Goal: Information Seeking & Learning: Check status

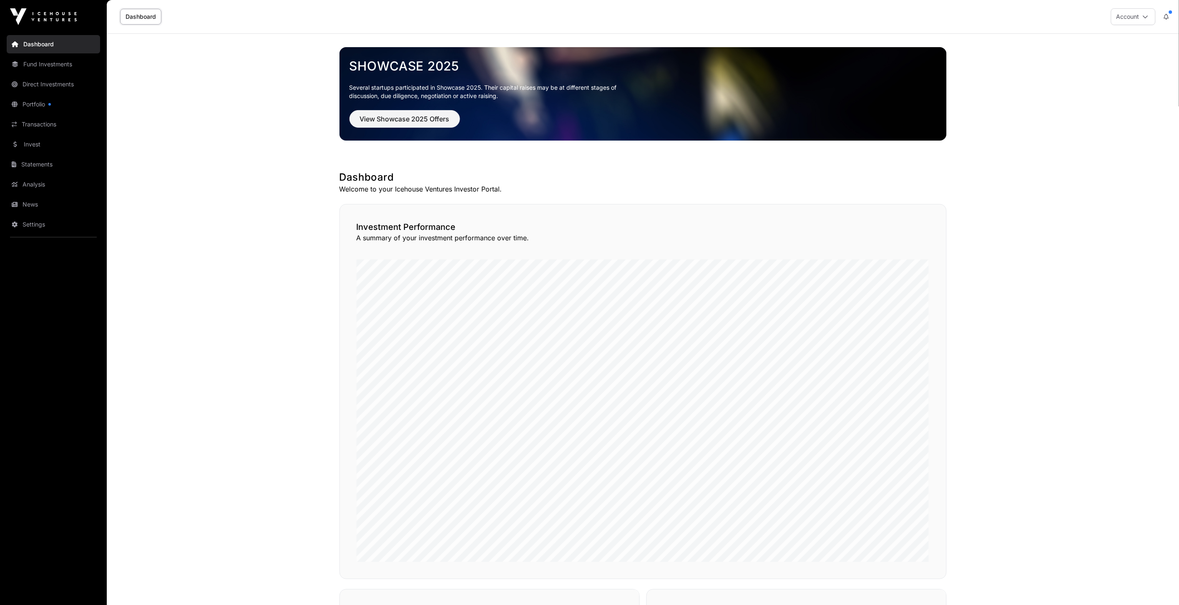
click at [37, 101] on link "Portfolio" at bounding box center [53, 104] width 93 height 18
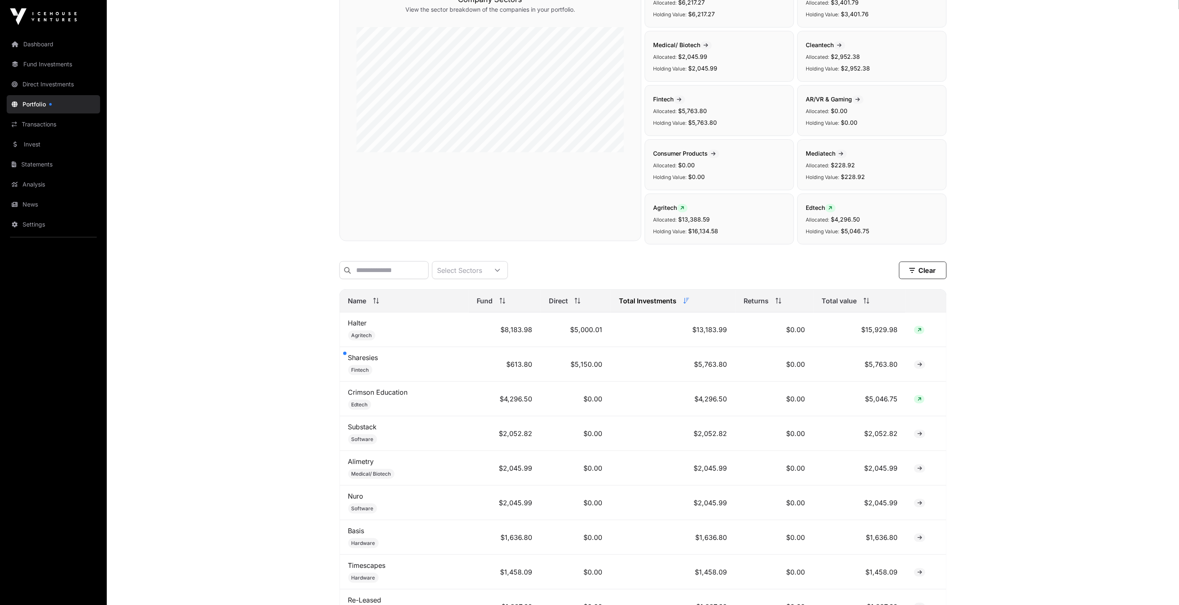
scroll to position [139, 0]
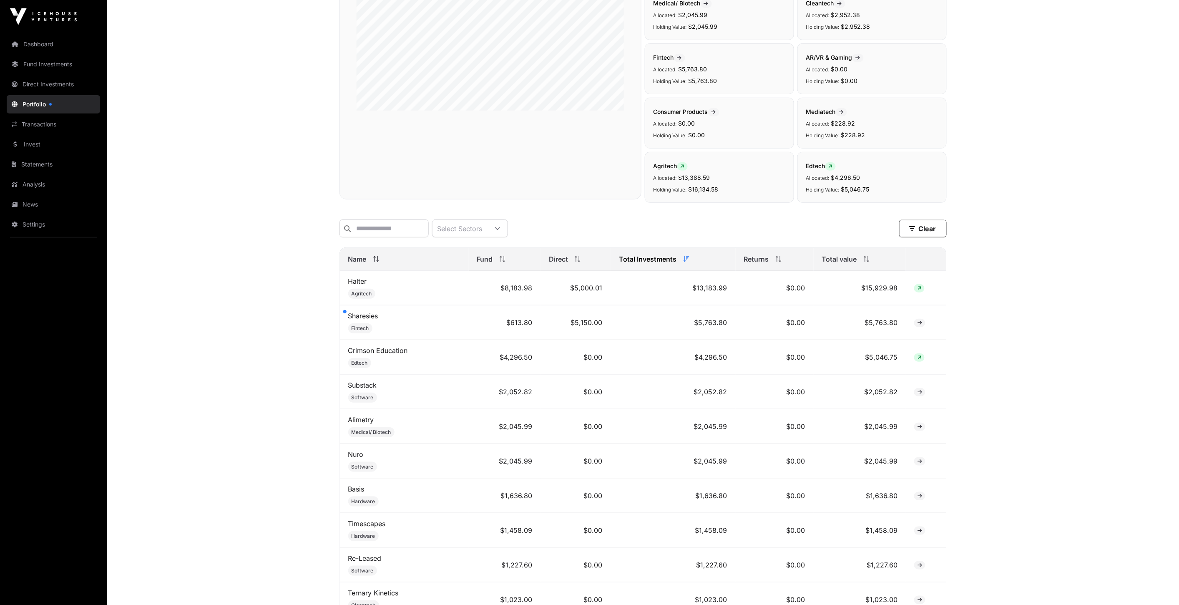
click at [344, 313] on div at bounding box center [344, 311] width 3 height 3
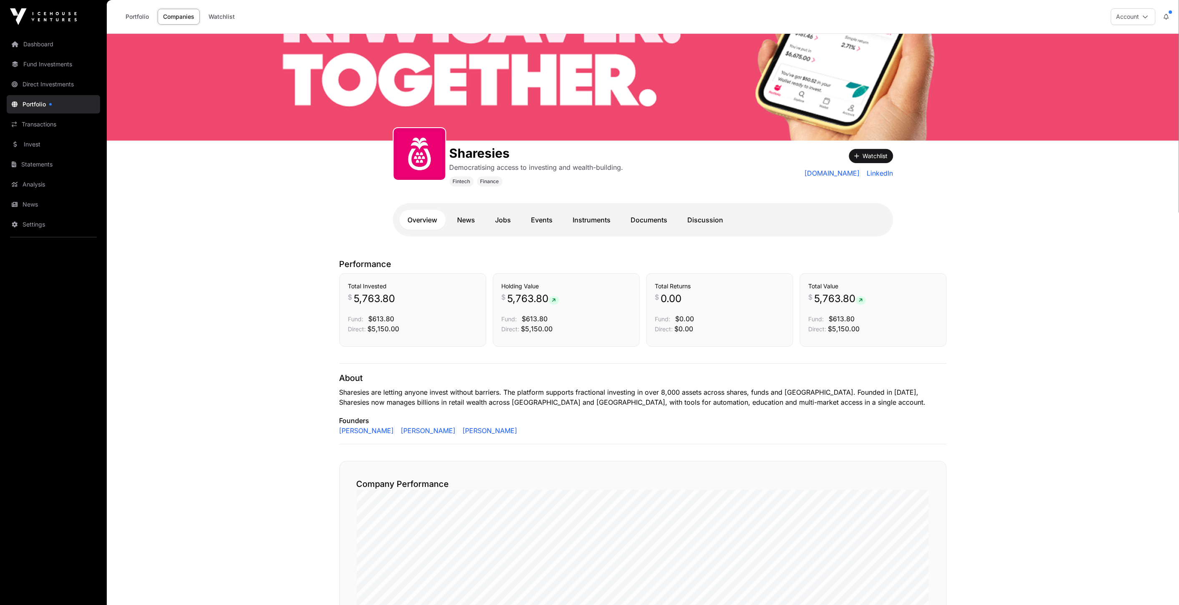
click at [470, 219] on link "News" at bounding box center [466, 220] width 35 height 20
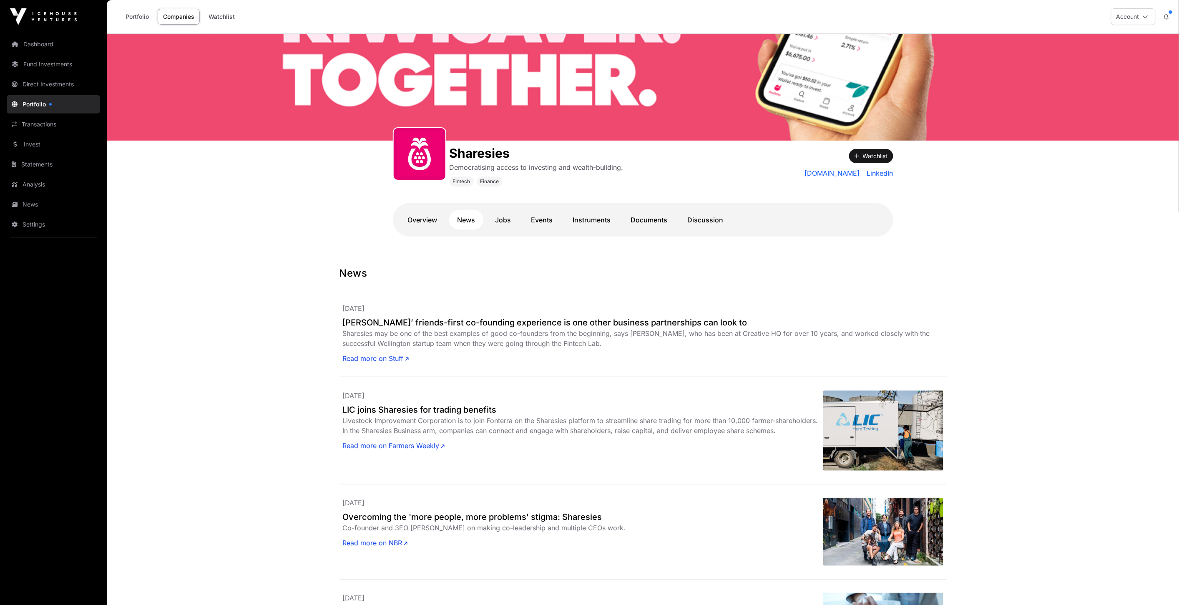
click at [552, 221] on link "Events" at bounding box center [542, 220] width 38 height 20
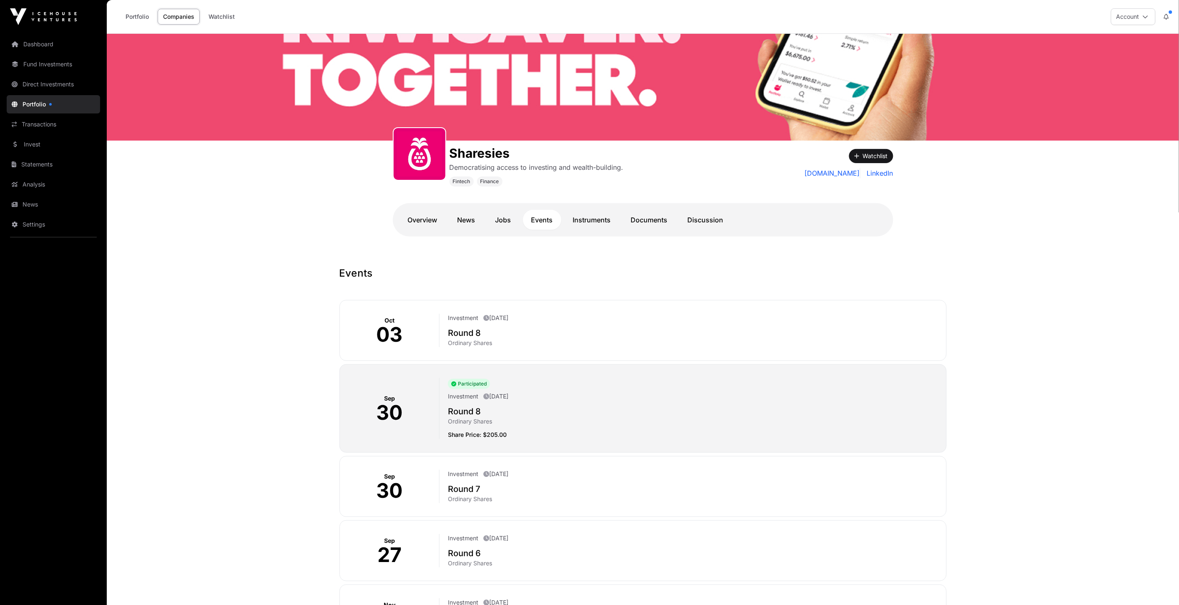
drag, startPoint x: 499, startPoint y: 316, endPoint x: 540, endPoint y: 314, distance: 41.3
click at [540, 314] on div "Investment October 3rd 2025" at bounding box center [693, 319] width 491 height 10
click at [563, 338] on h2 "Round 8" at bounding box center [693, 333] width 491 height 12
click at [459, 333] on h2 "Round 8" at bounding box center [693, 333] width 491 height 12
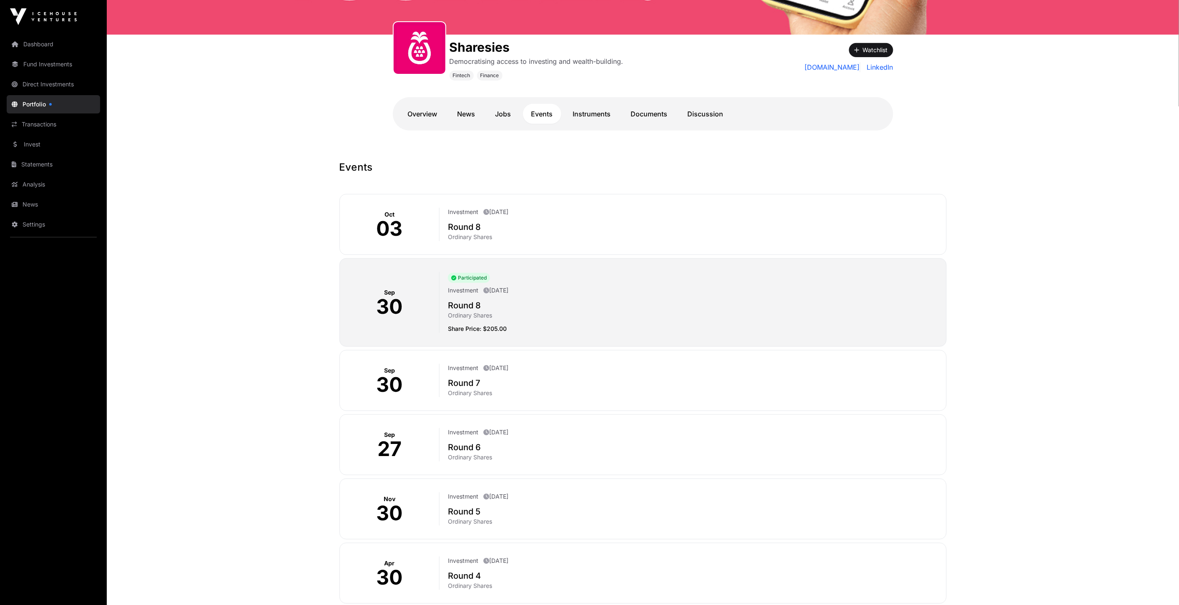
scroll to position [185, 0]
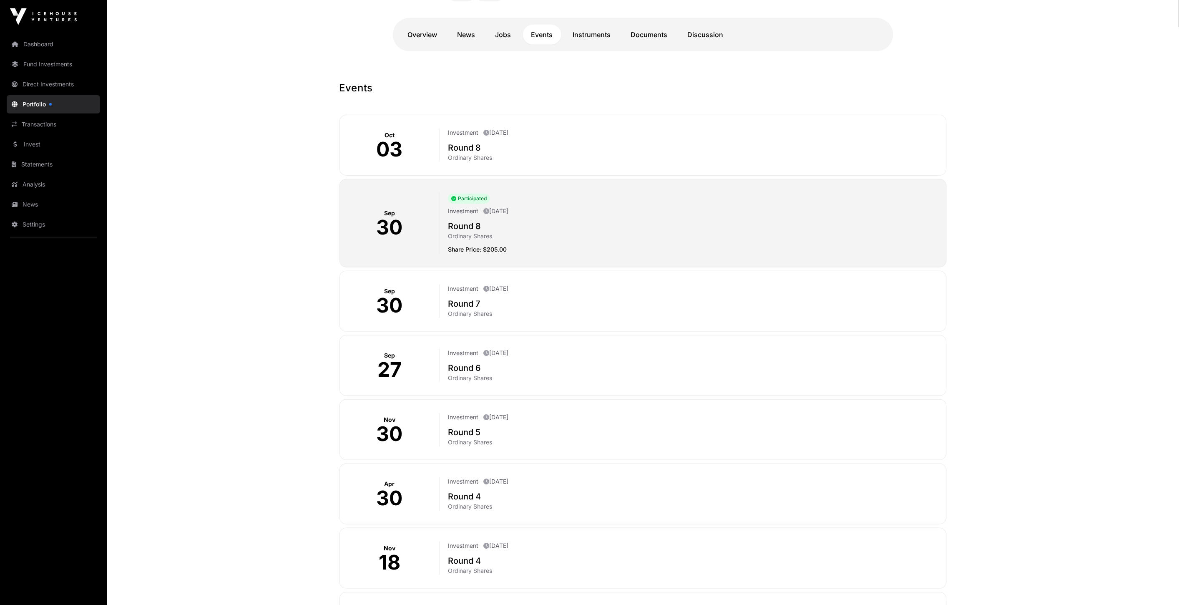
click at [402, 124] on div "Oct 03 Investment October 3rd 2025 Round 8 Ordinary Shares" at bounding box center [642, 145] width 607 height 61
click at [387, 132] on div "Oct 03" at bounding box center [390, 144] width 100 height 33
click at [474, 316] on p "Ordinary Shares" at bounding box center [693, 313] width 491 height 8
click at [440, 215] on div "Participated Investment September 30th 2025 Round 8 Ordinary Shares Share Price…" at bounding box center [690, 223] width 500 height 61
click at [398, 218] on p "30" at bounding box center [389, 227] width 26 height 20
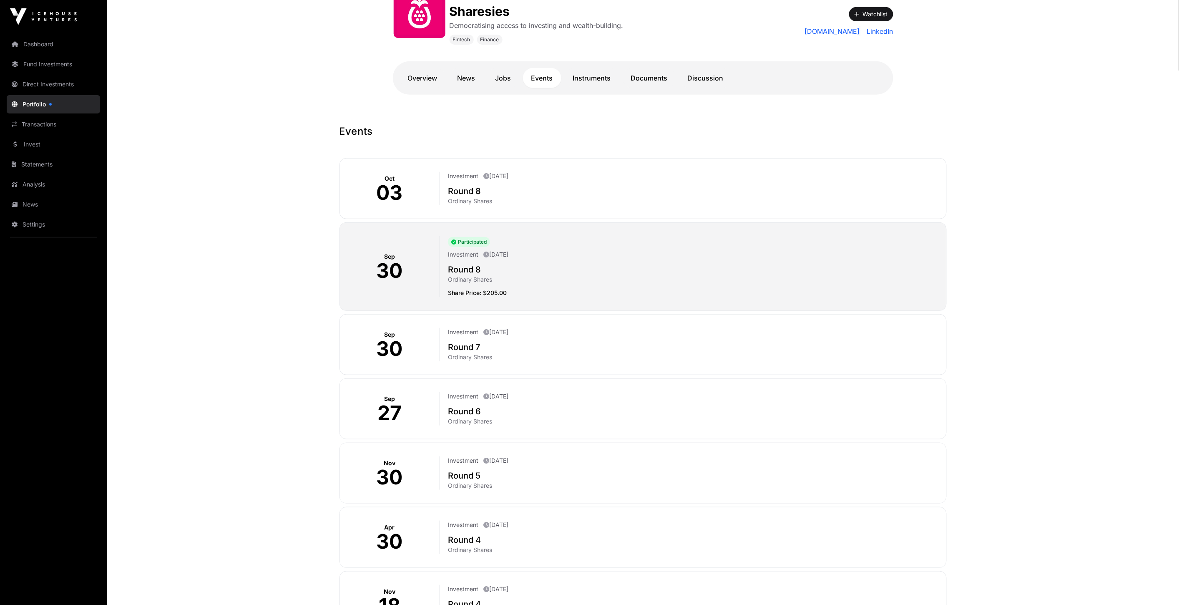
scroll to position [139, 0]
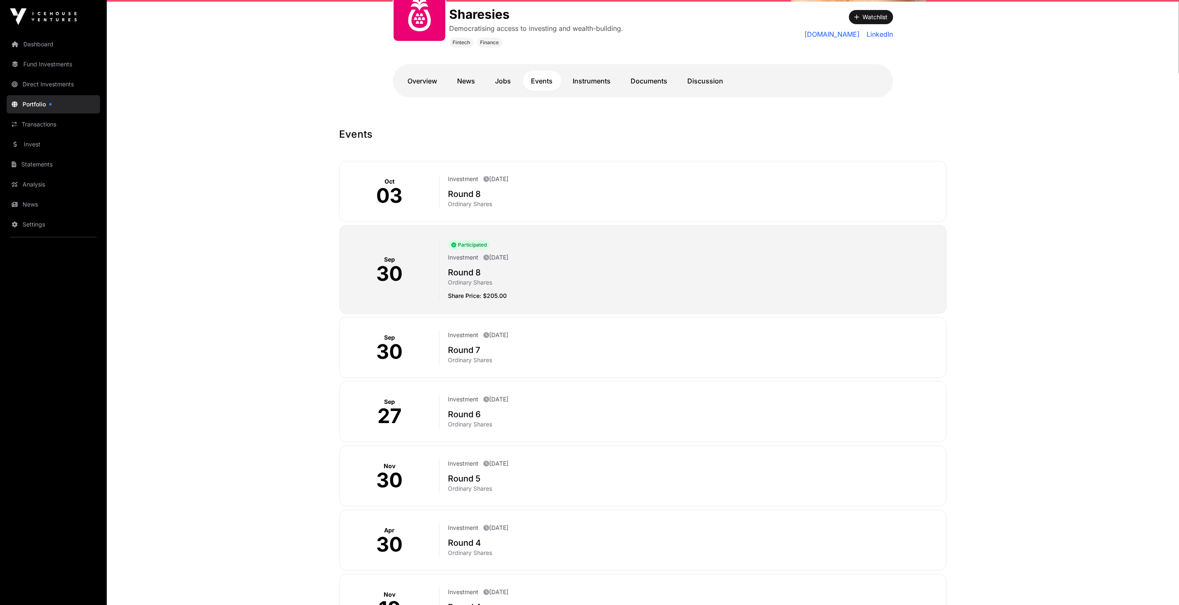
click at [504, 178] on p "[DATE]" at bounding box center [495, 179] width 25 height 8
drag, startPoint x: 489, startPoint y: 176, endPoint x: 480, endPoint y: 176, distance: 8.8
click at [488, 176] on p "October 3rd 2025" at bounding box center [495, 179] width 25 height 8
drag, startPoint x: 477, startPoint y: 176, endPoint x: 463, endPoint y: 177, distance: 13.8
click at [464, 177] on p "Investment" at bounding box center [463, 179] width 30 height 8
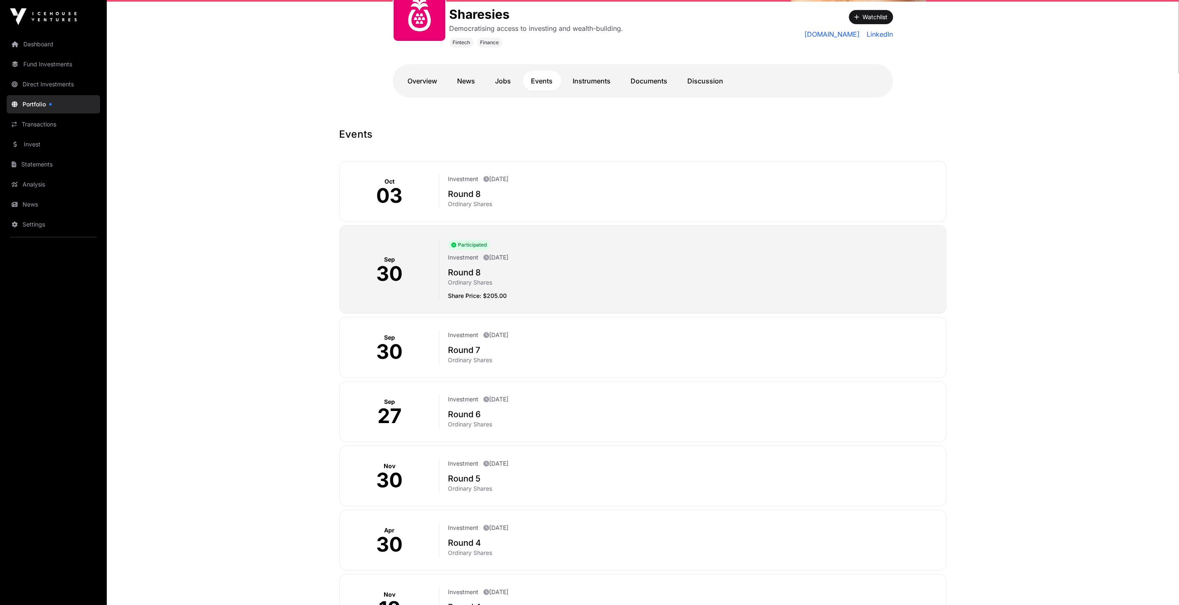
click at [385, 192] on p "03" at bounding box center [389, 196] width 26 height 20
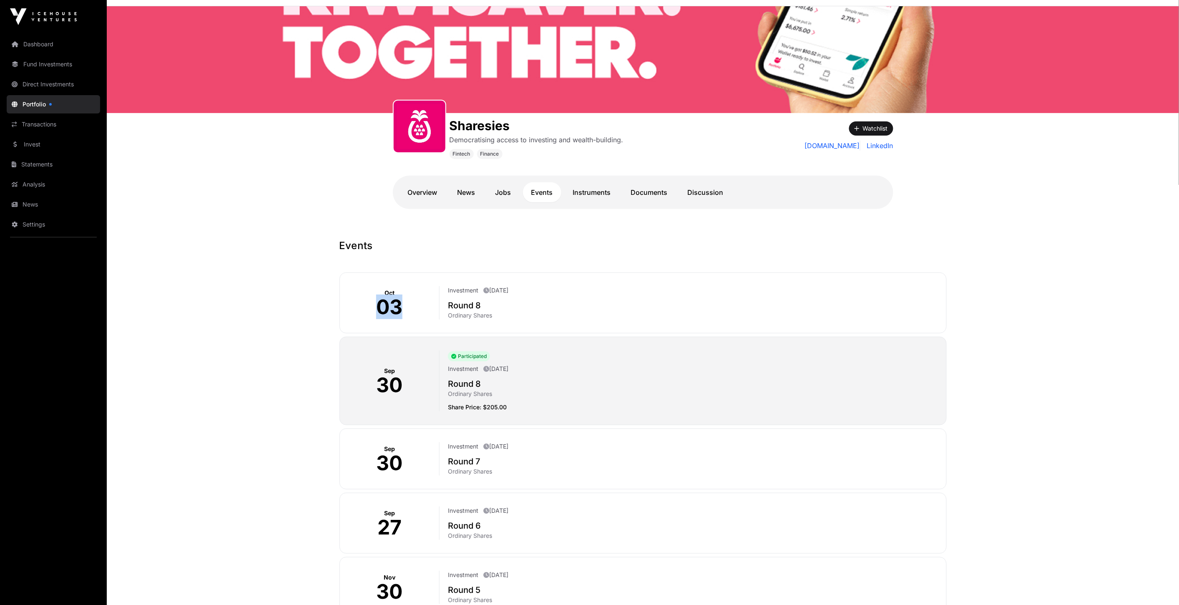
scroll to position [0, 0]
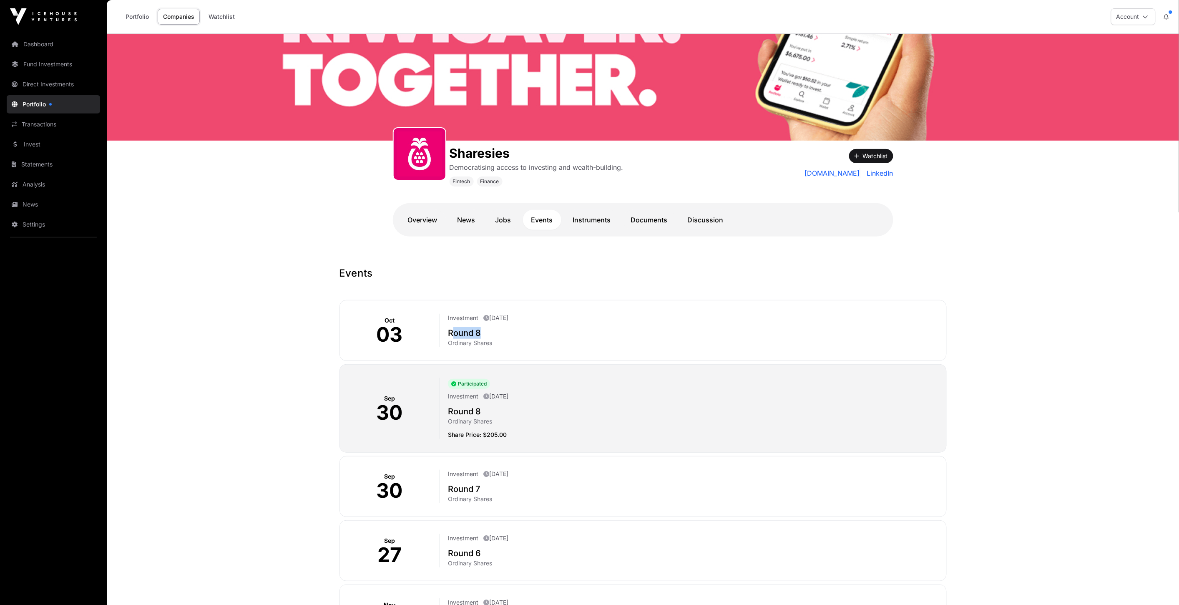
drag, startPoint x: 455, startPoint y: 335, endPoint x: 503, endPoint y: 333, distance: 48.0
click at [503, 333] on h2 "Round 8" at bounding box center [693, 333] width 491 height 12
click at [581, 219] on link "Instruments" at bounding box center [592, 220] width 55 height 20
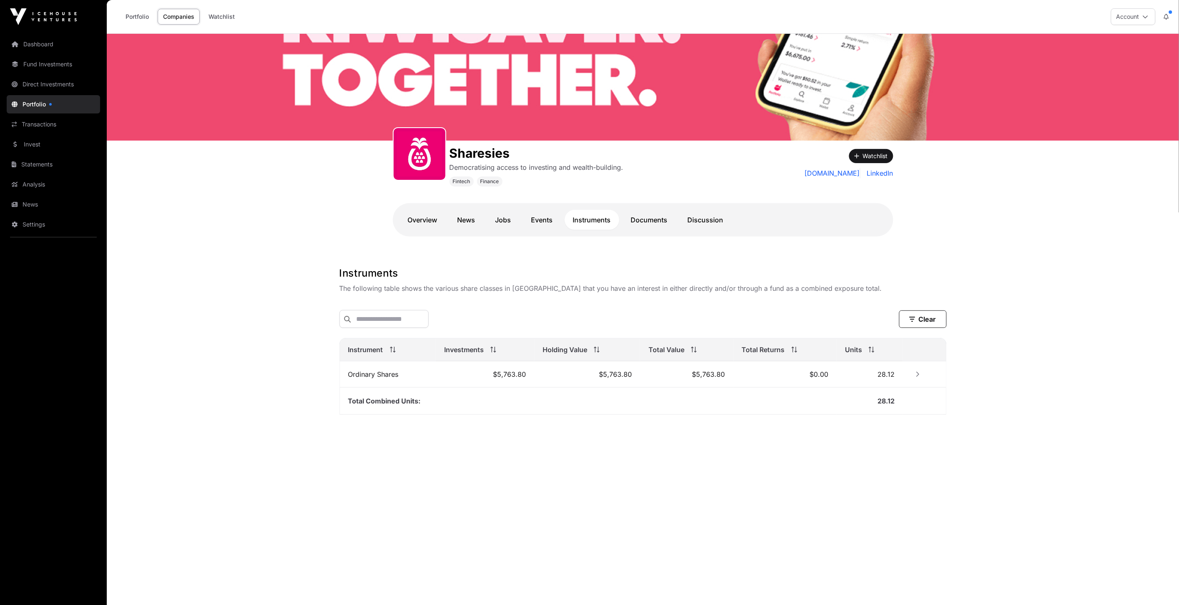
click at [630, 217] on link "Documents" at bounding box center [649, 220] width 53 height 20
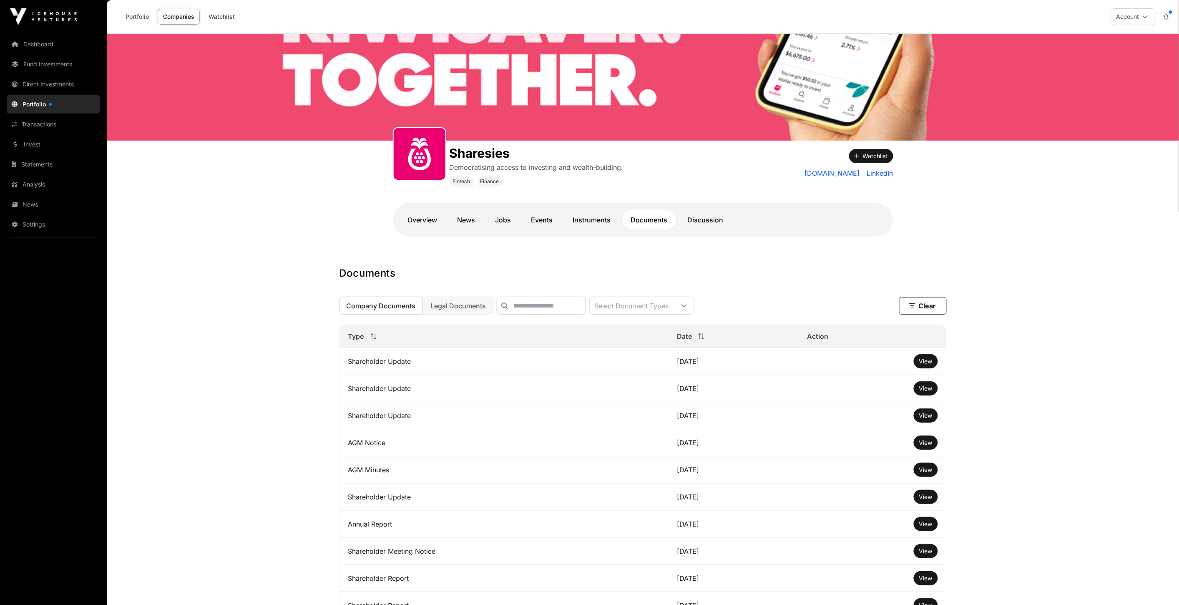
click at [453, 310] on span "Legal Documents" at bounding box center [458, 306] width 55 height 8
click at [382, 310] on span "Company Documents" at bounding box center [381, 306] width 69 height 8
click at [583, 223] on link "Instruments" at bounding box center [592, 220] width 55 height 20
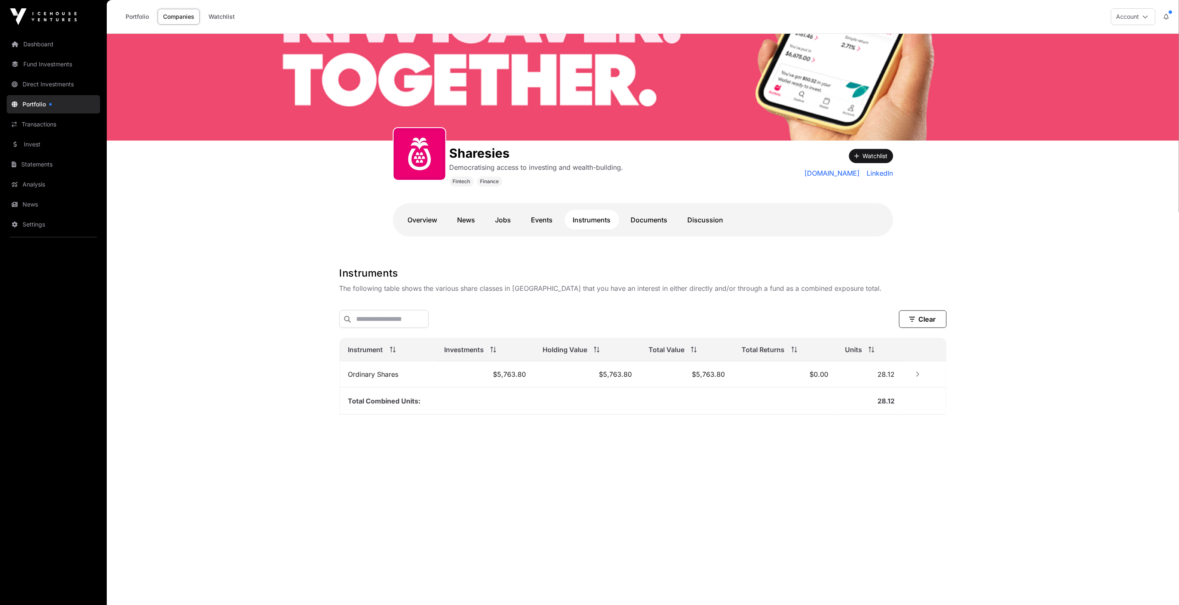
click at [526, 220] on link "Events" at bounding box center [542, 220] width 38 height 20
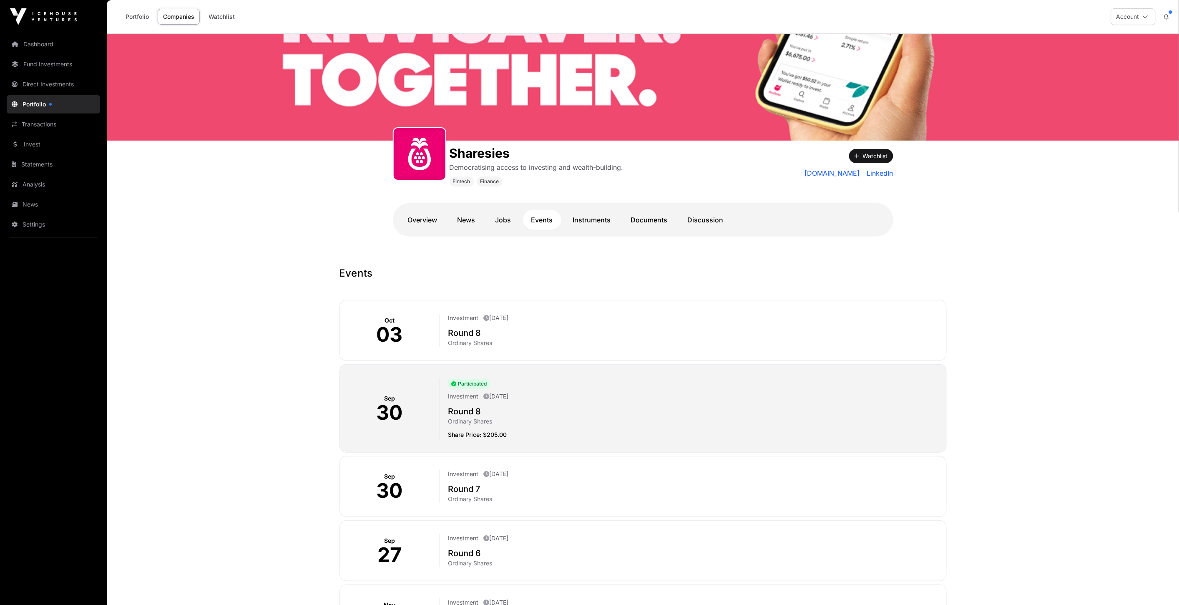
click at [540, 219] on link "Events" at bounding box center [542, 220] width 38 height 20
click at [462, 326] on div "Investment October 3rd 2025 Round 8 Ordinary Shares" at bounding box center [690, 330] width 500 height 33
drag, startPoint x: 462, startPoint y: 326, endPoint x: 493, endPoint y: 319, distance: 31.6
click at [465, 326] on div "Investment October 3rd 2025 Round 8 Ordinary Shares" at bounding box center [690, 330] width 500 height 33
drag, startPoint x: 500, startPoint y: 317, endPoint x: 482, endPoint y: 317, distance: 17.9
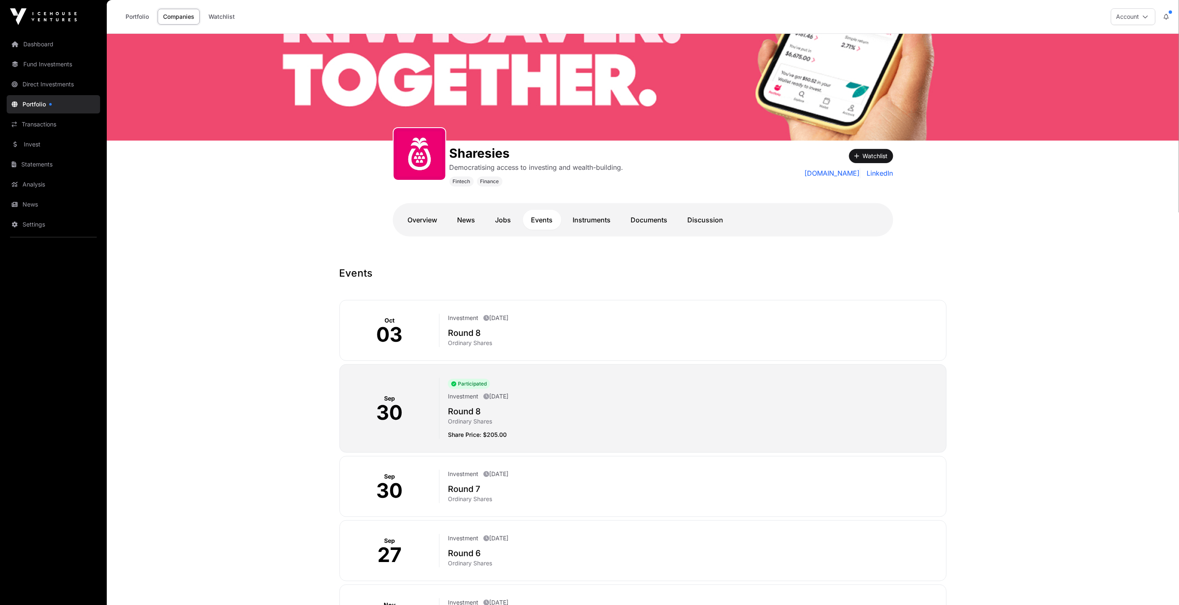
click at [499, 317] on p "October 3rd 2025" at bounding box center [495, 318] width 25 height 8
click at [482, 317] on div "Investment October 3rd 2025" at bounding box center [693, 319] width 491 height 10
drag, startPoint x: 482, startPoint y: 317, endPoint x: 443, endPoint y: 317, distance: 38.4
click at [476, 318] on div "Investment October 3rd 2025" at bounding box center [693, 319] width 491 height 10
click at [57, 103] on link "Portfolio" at bounding box center [53, 104] width 93 height 18
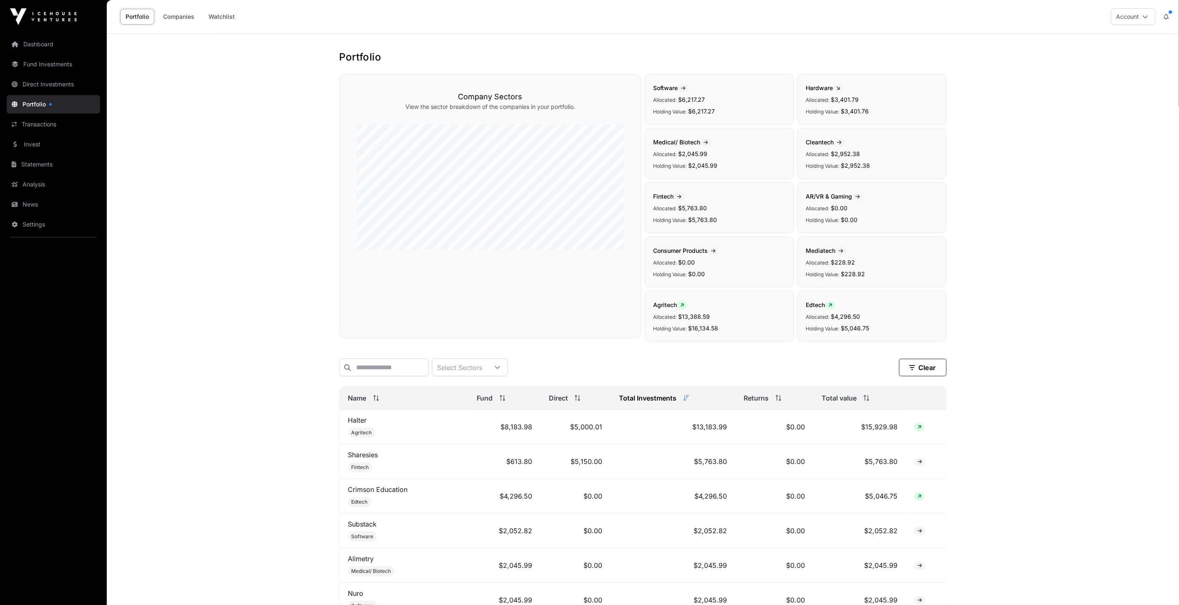
click at [180, 18] on link "Companies" at bounding box center [179, 17] width 42 height 16
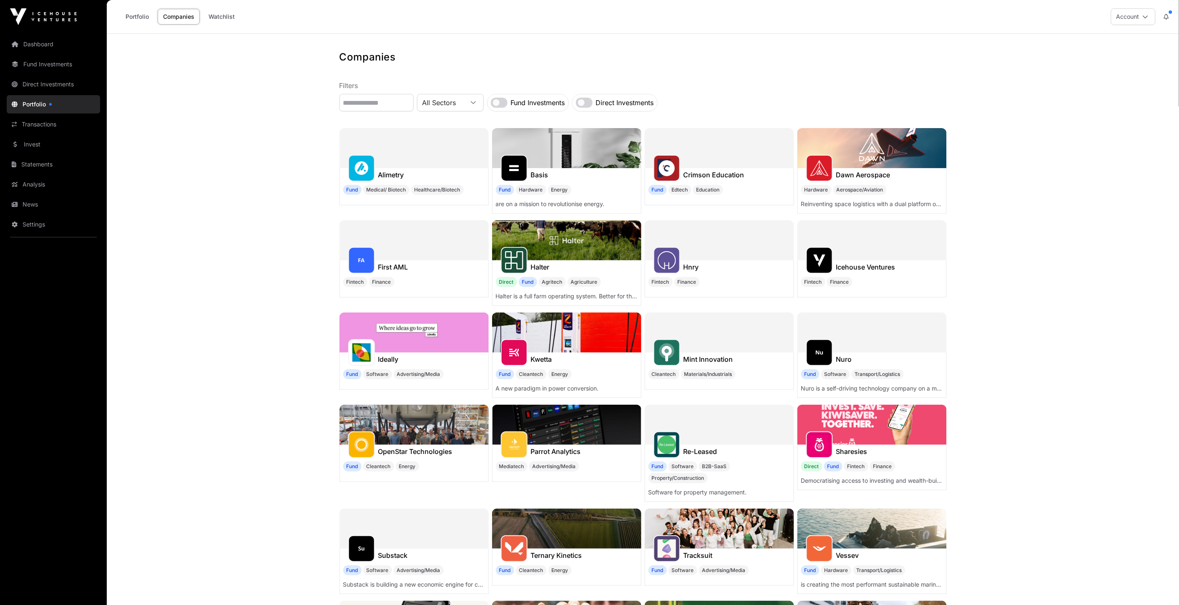
click at [145, 15] on link "Portfolio" at bounding box center [137, 17] width 34 height 16
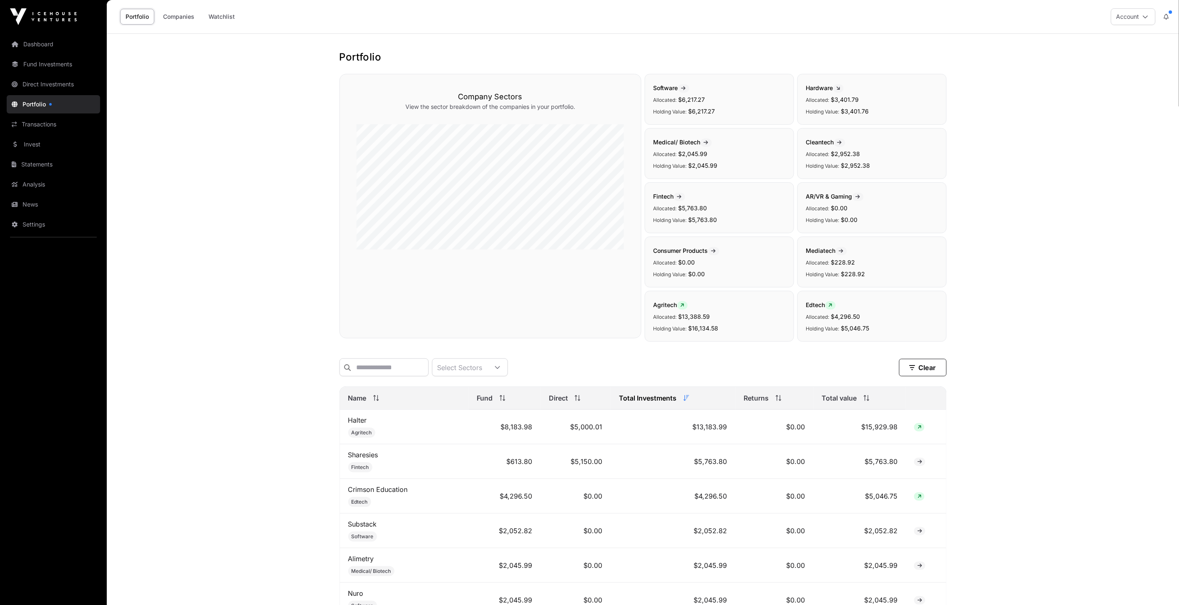
click at [44, 108] on link "Portfolio" at bounding box center [53, 104] width 93 height 18
click at [50, 123] on link "Transactions" at bounding box center [53, 124] width 93 height 18
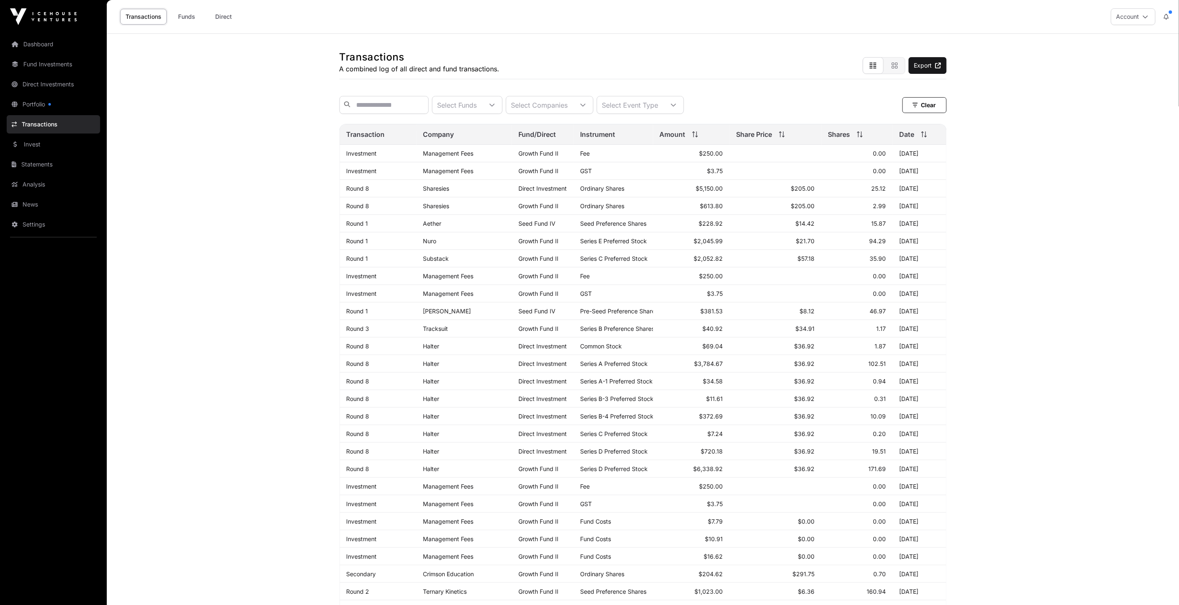
click at [61, 102] on link "Portfolio" at bounding box center [53, 104] width 93 height 18
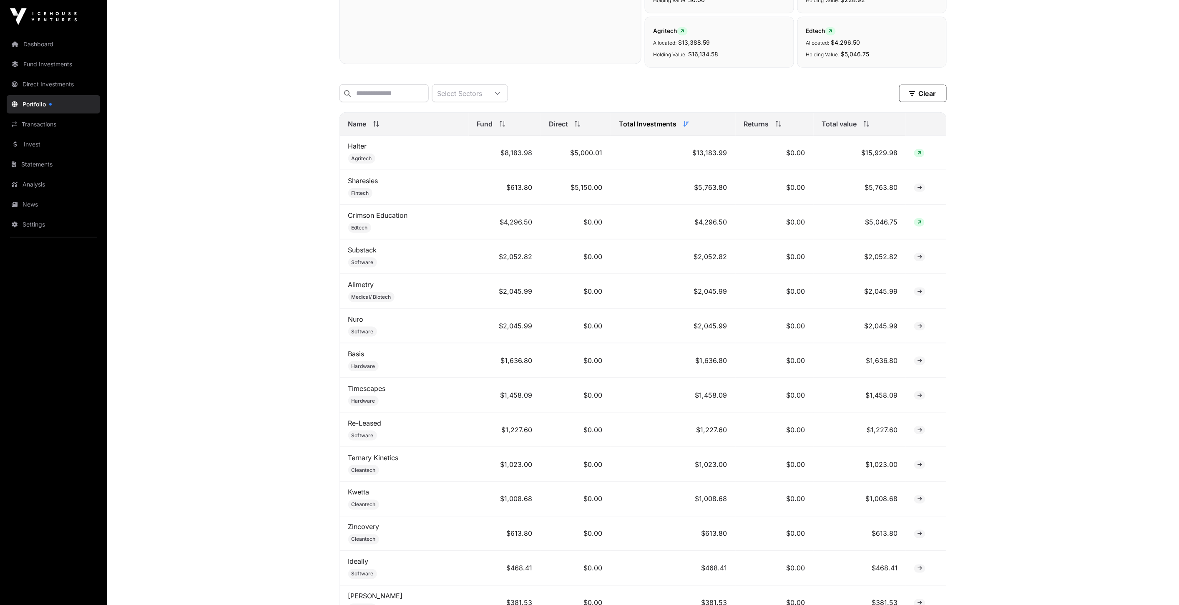
scroll to position [278, 0]
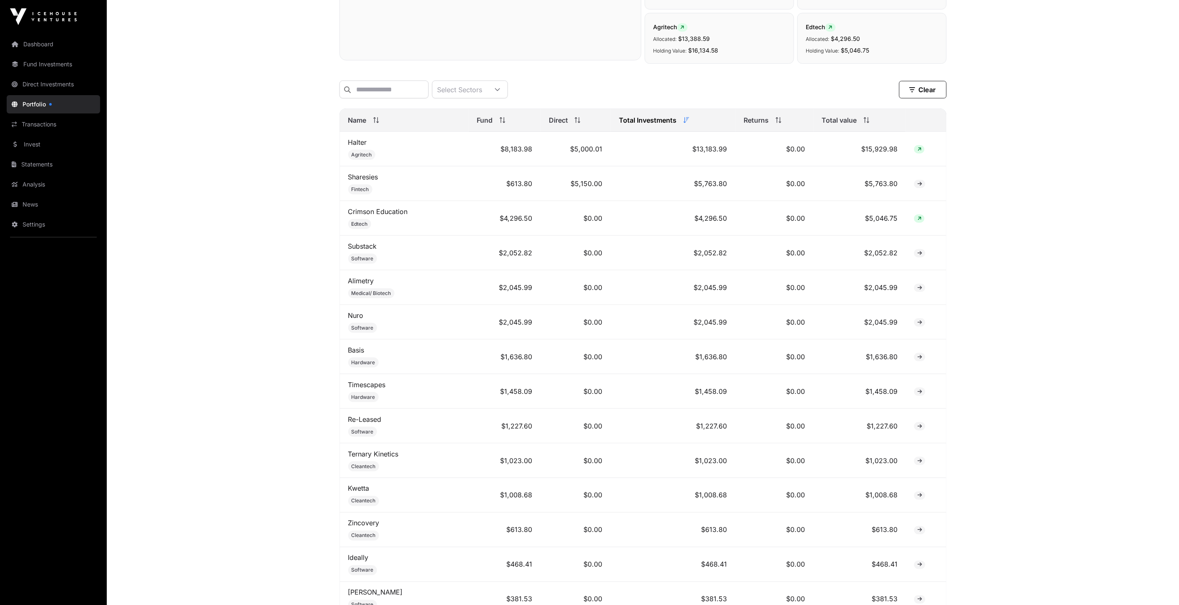
click at [369, 181] on link "Sharesies" at bounding box center [363, 177] width 30 height 8
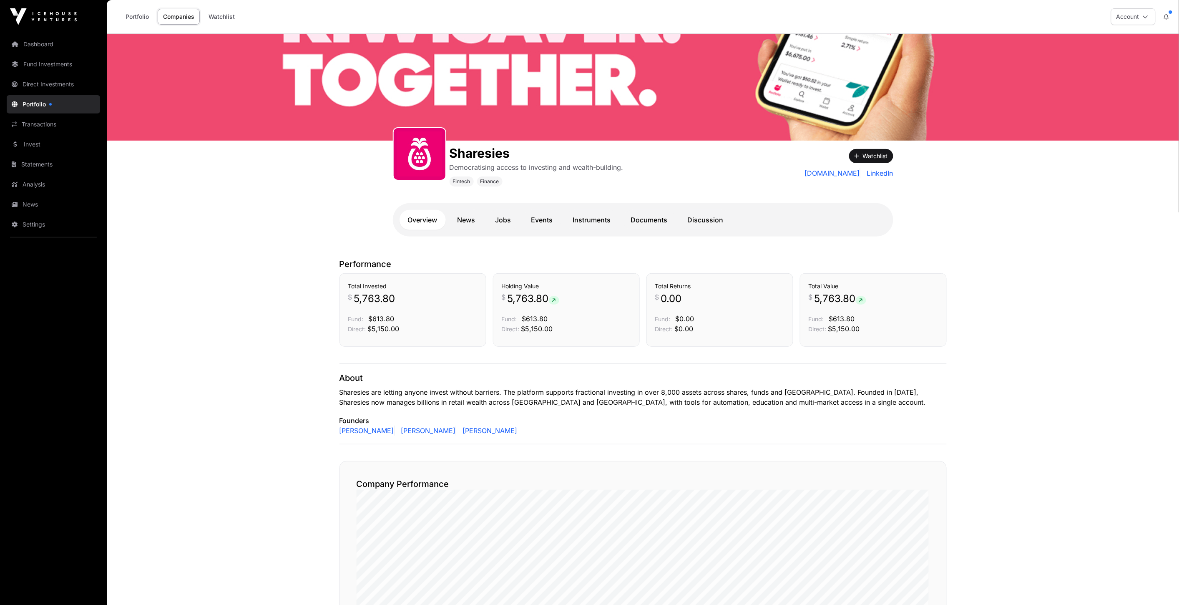
click at [556, 222] on link "Events" at bounding box center [542, 220] width 38 height 20
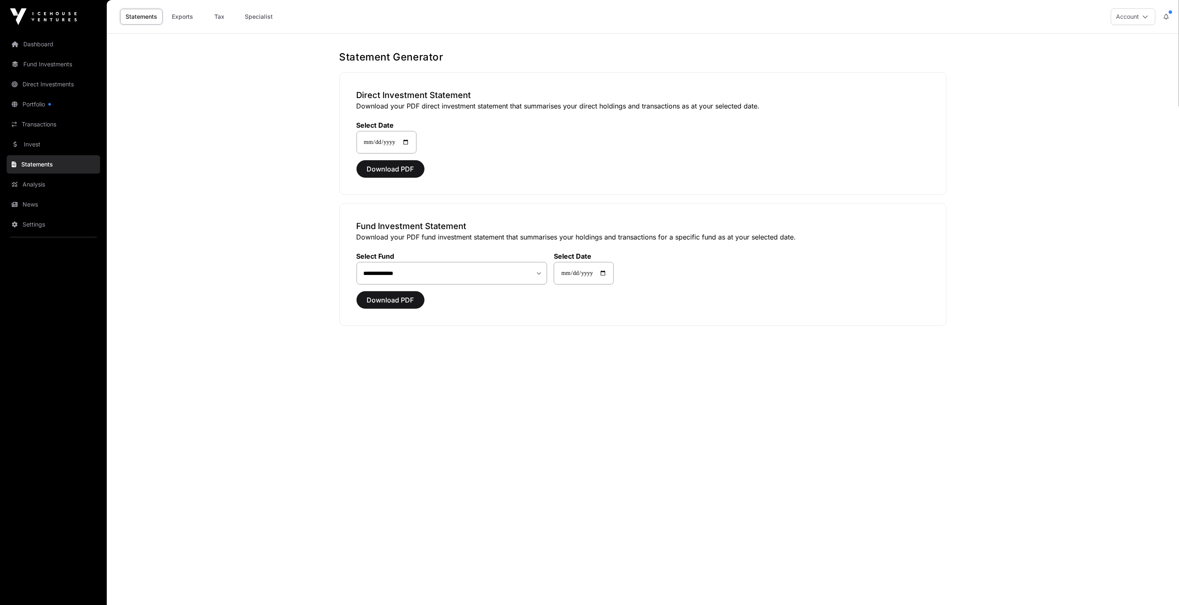
click at [184, 17] on link "Exports" at bounding box center [182, 17] width 33 height 16
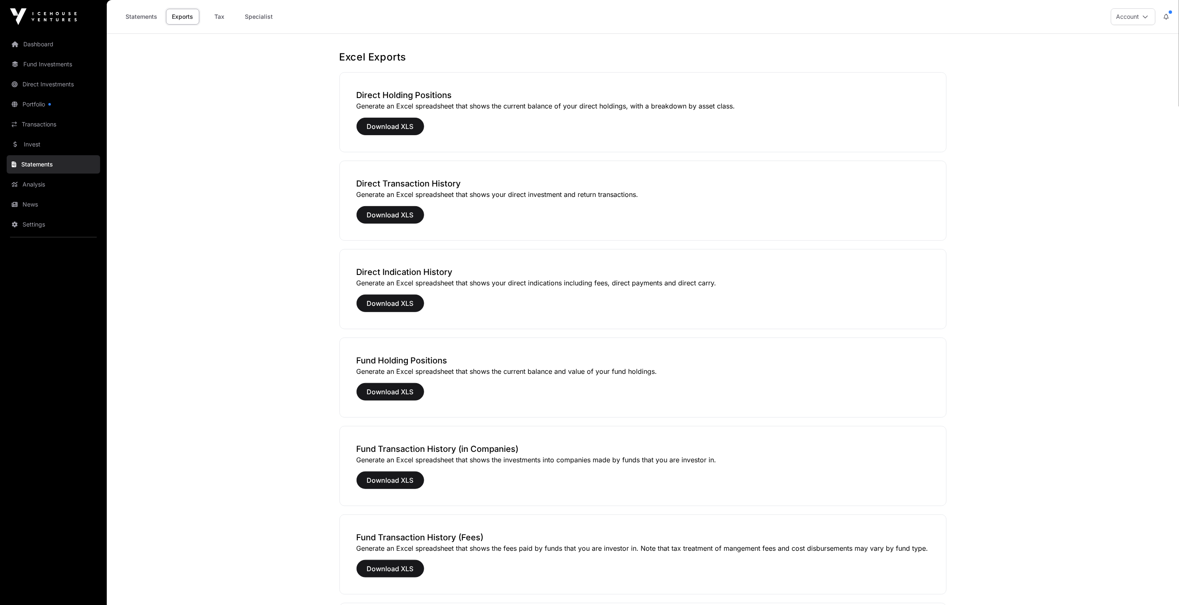
click at [208, 17] on link "Tax" at bounding box center [219, 17] width 33 height 16
select select
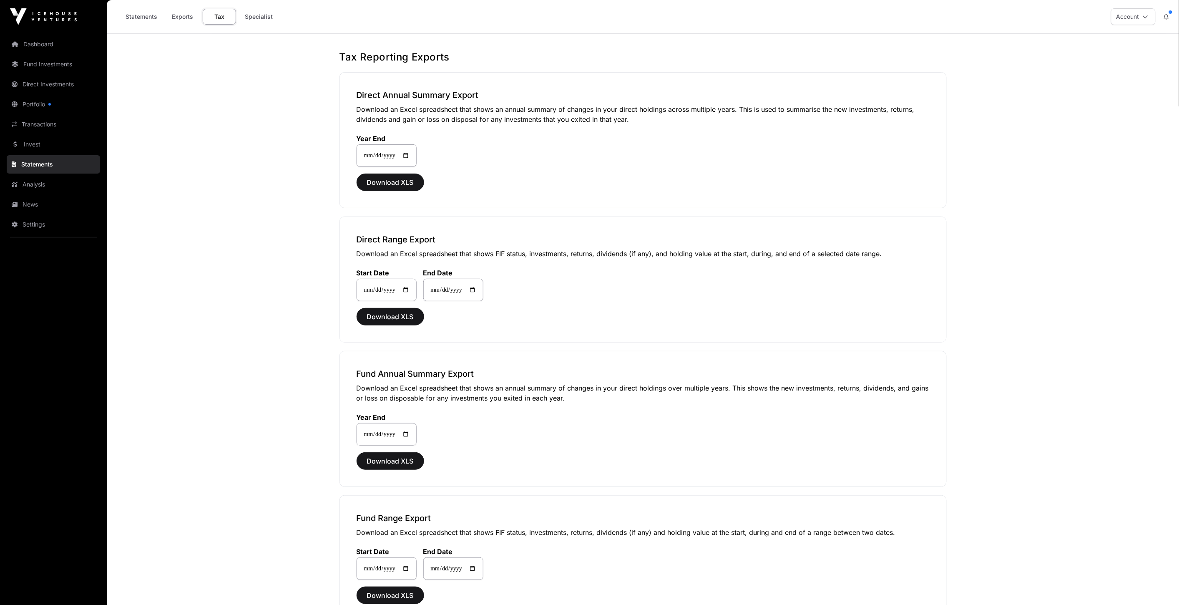
click at [248, 19] on link "Specialist" at bounding box center [258, 17] width 39 height 16
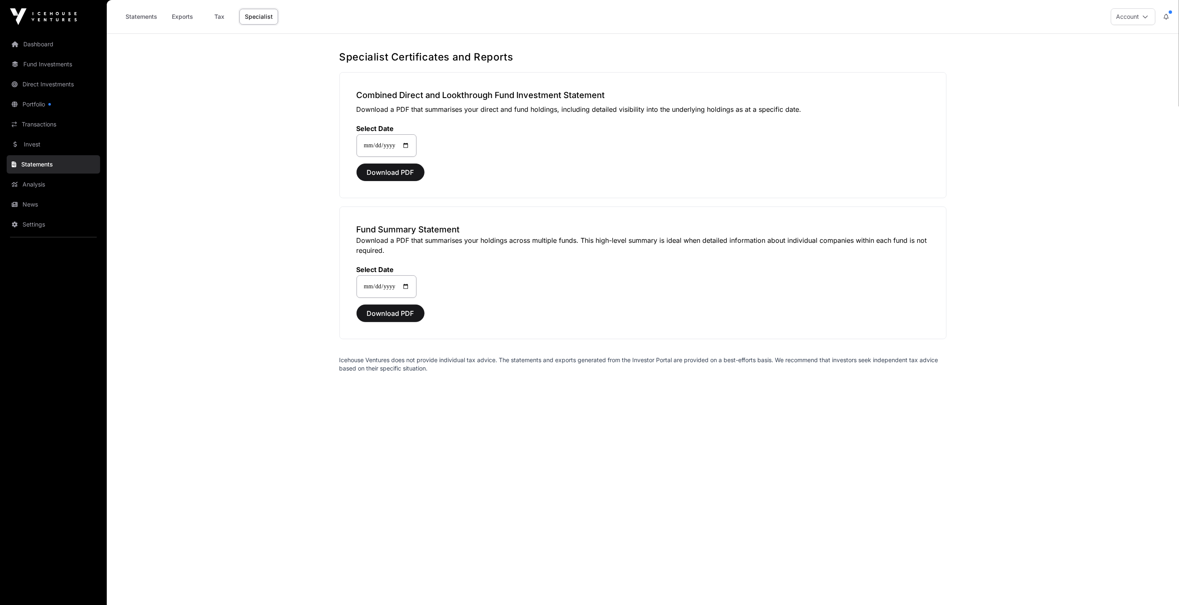
click at [43, 186] on link "Analysis" at bounding box center [53, 184] width 93 height 18
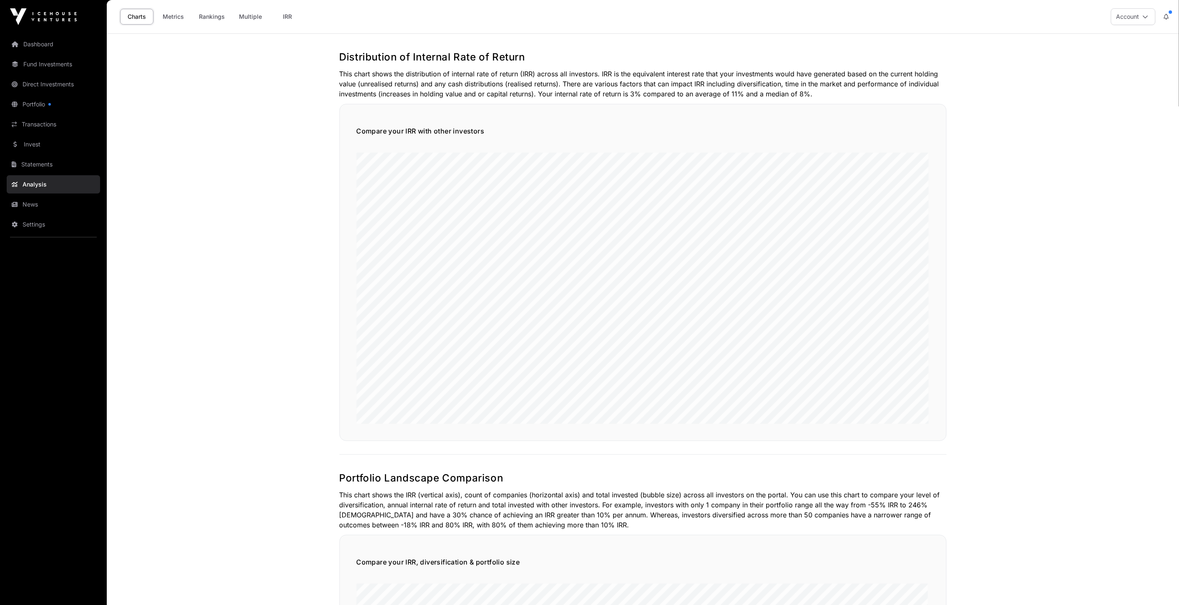
click at [47, 203] on link "News" at bounding box center [53, 204] width 93 height 18
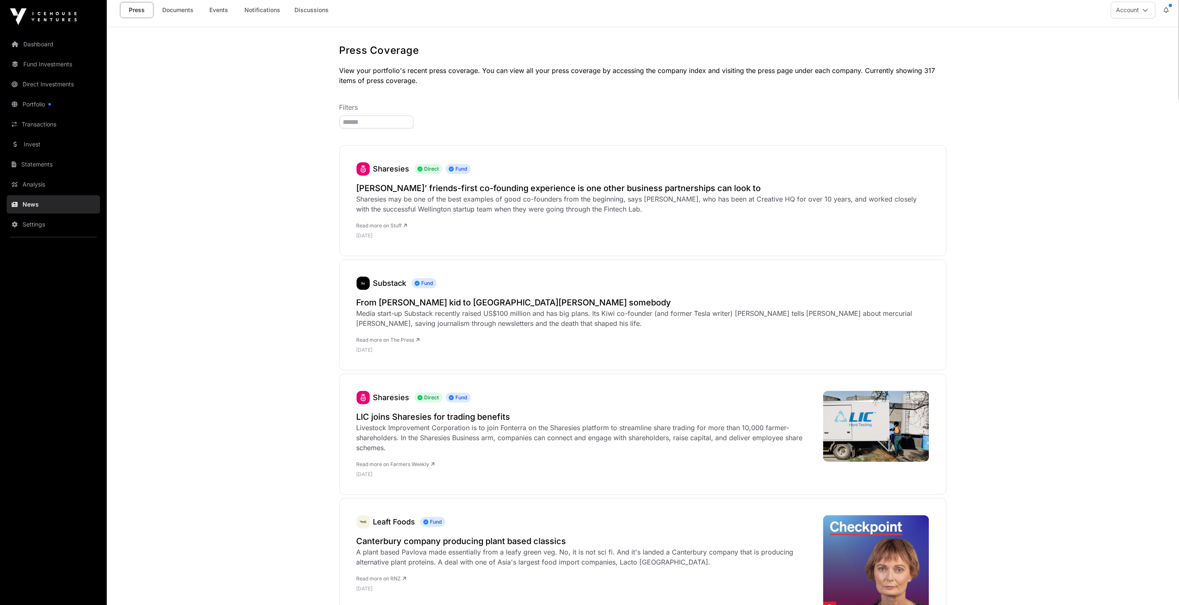
scroll to position [8, 0]
click at [390, 171] on link "Sharesies" at bounding box center [391, 167] width 36 height 9
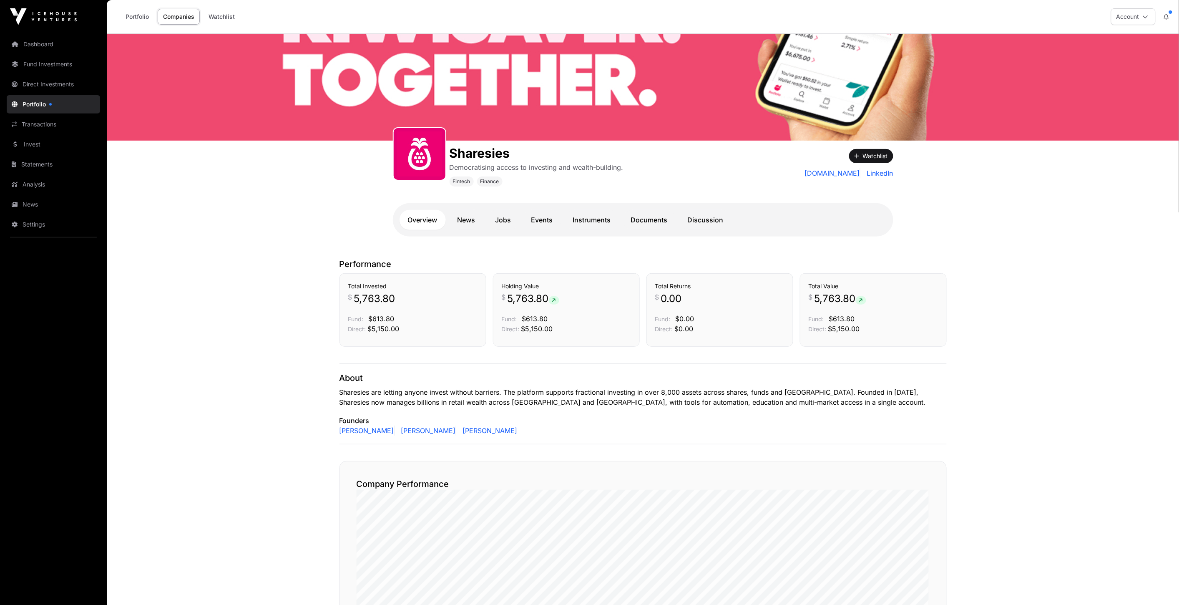
click at [41, 43] on link "Dashboard" at bounding box center [53, 44] width 93 height 18
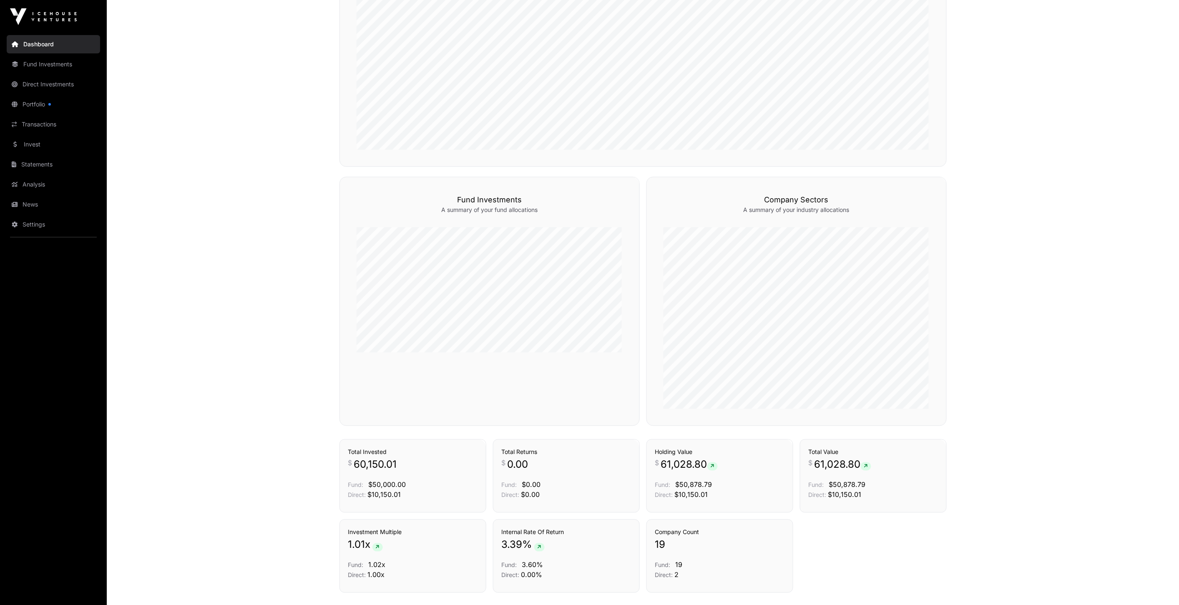
scroll to position [470, 0]
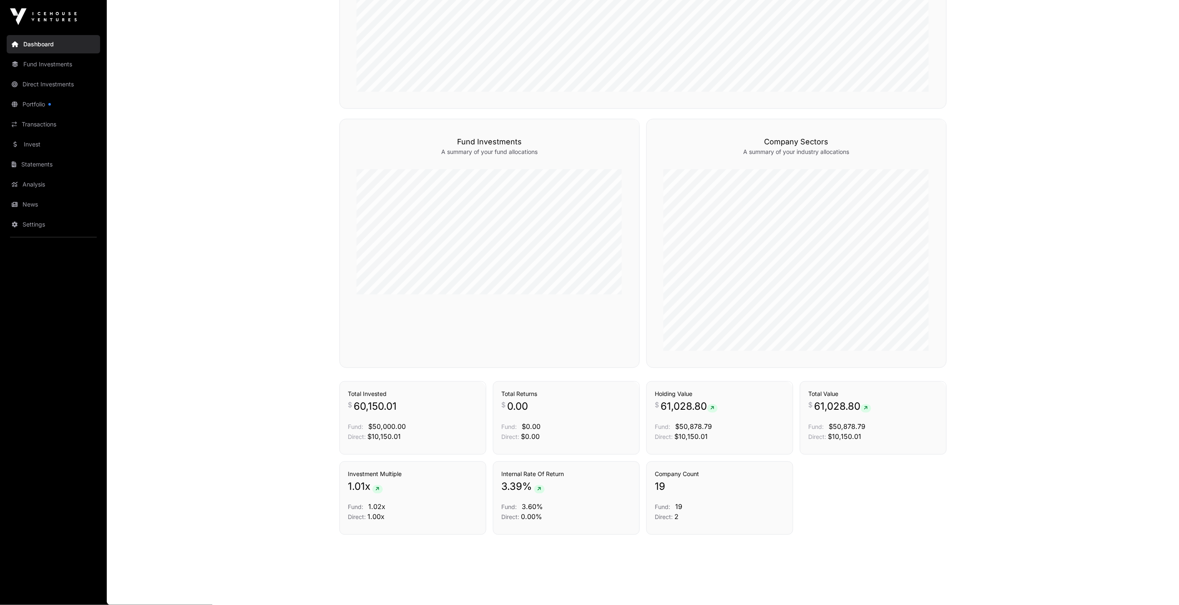
click at [24, 52] on link "Dashboard" at bounding box center [53, 44] width 93 height 18
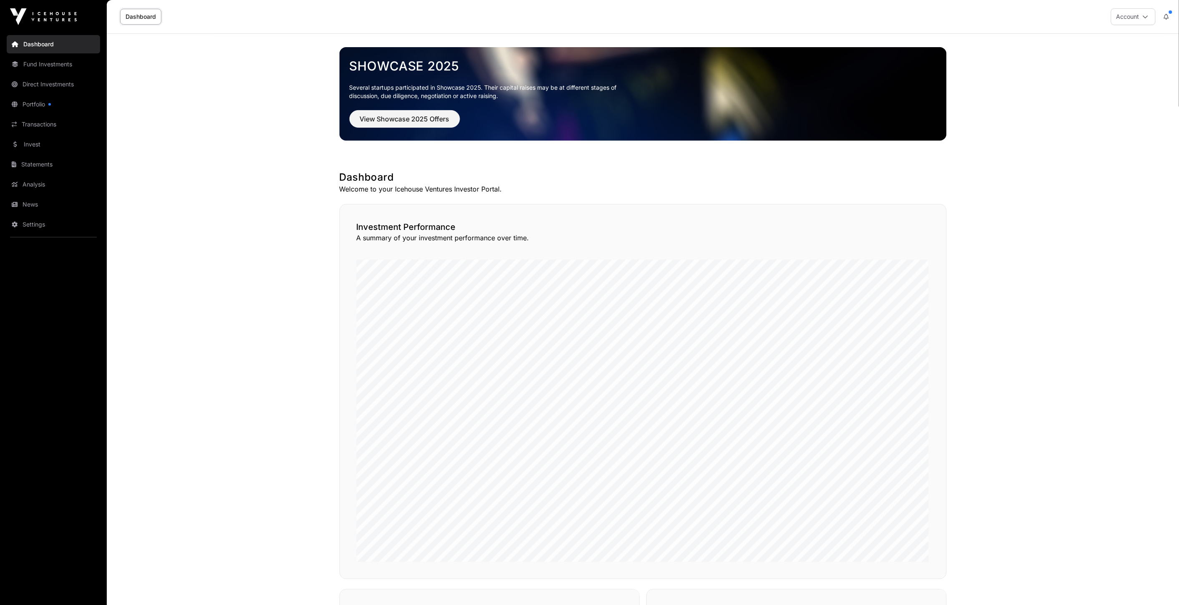
click at [48, 105] on link "Portfolio" at bounding box center [53, 104] width 93 height 18
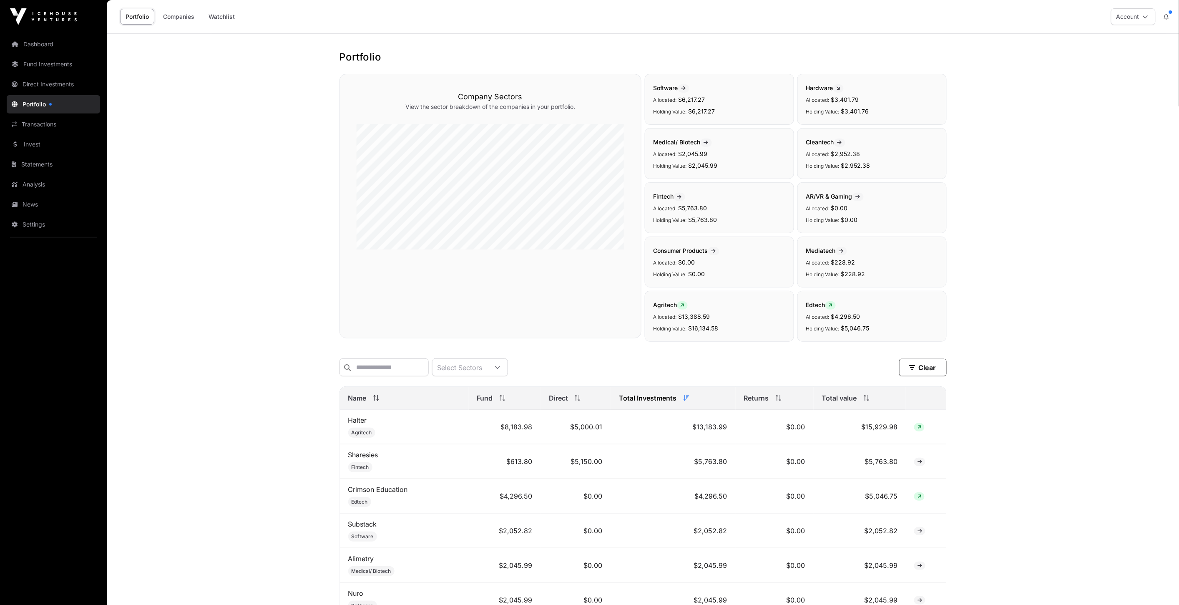
click at [51, 104] on div at bounding box center [50, 104] width 3 height 3
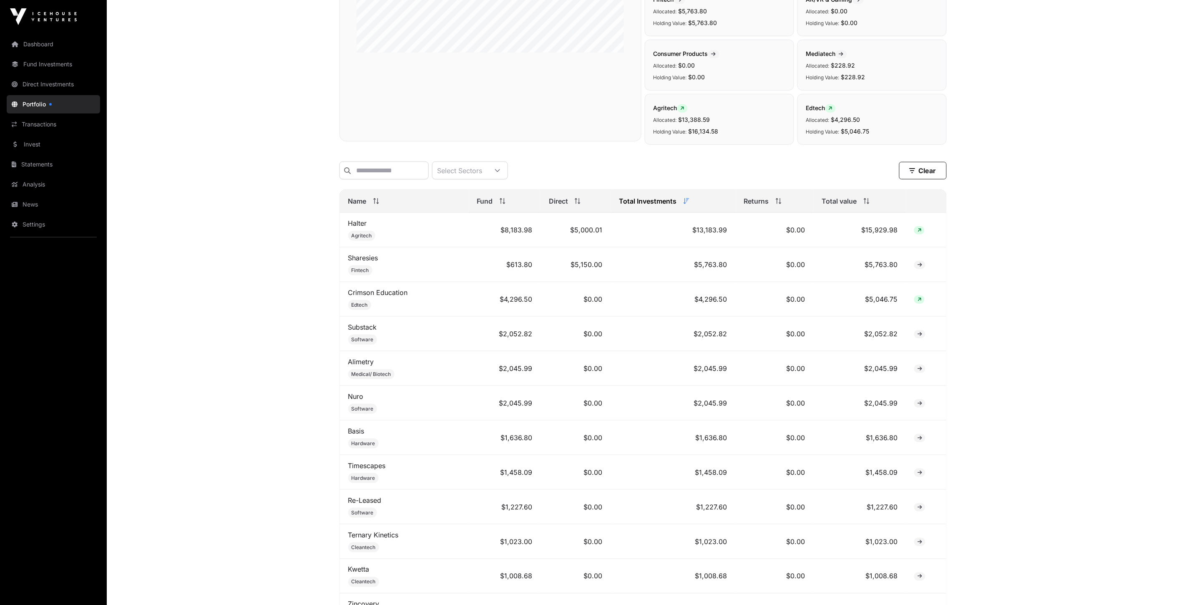
scroll to position [161, 0]
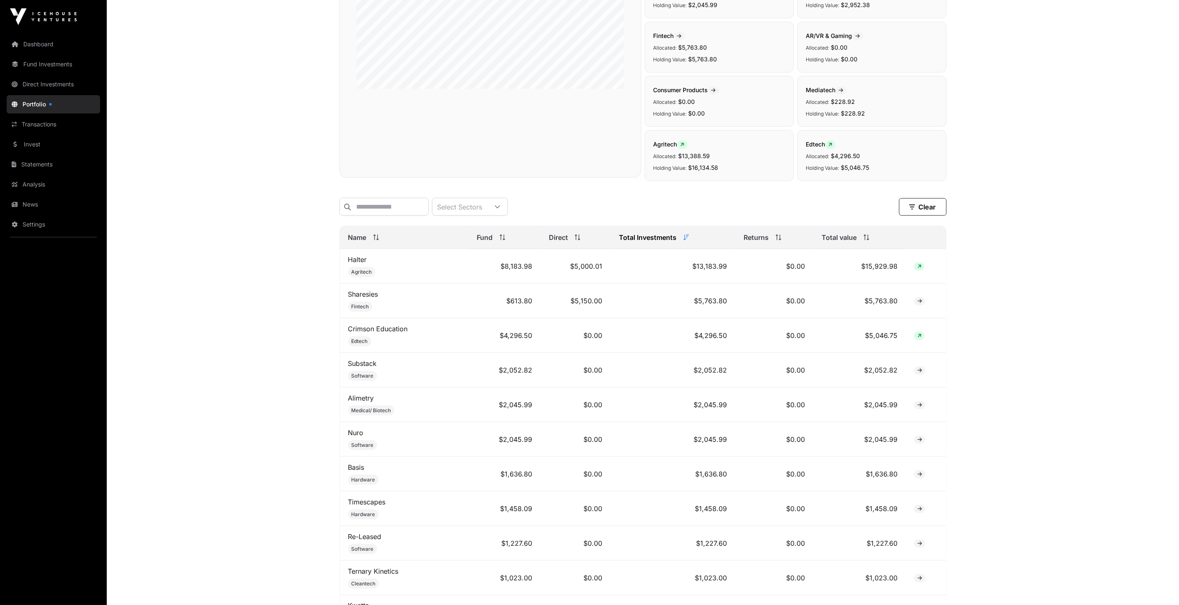
click at [687, 240] on icon at bounding box center [687, 237] width 6 height 6
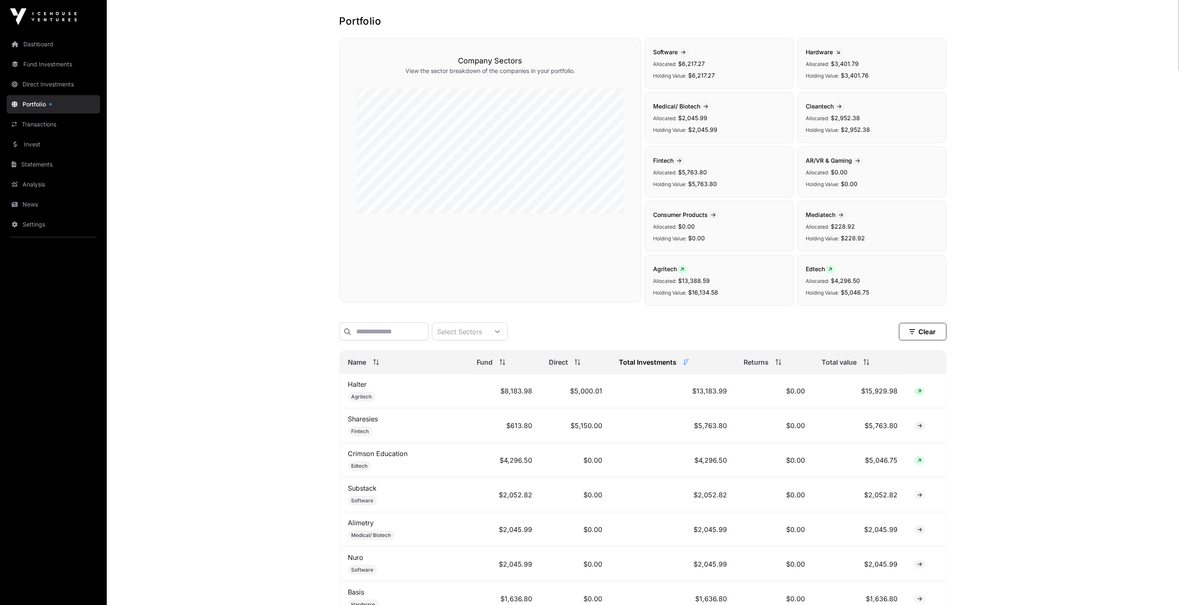
scroll to position [0, 0]
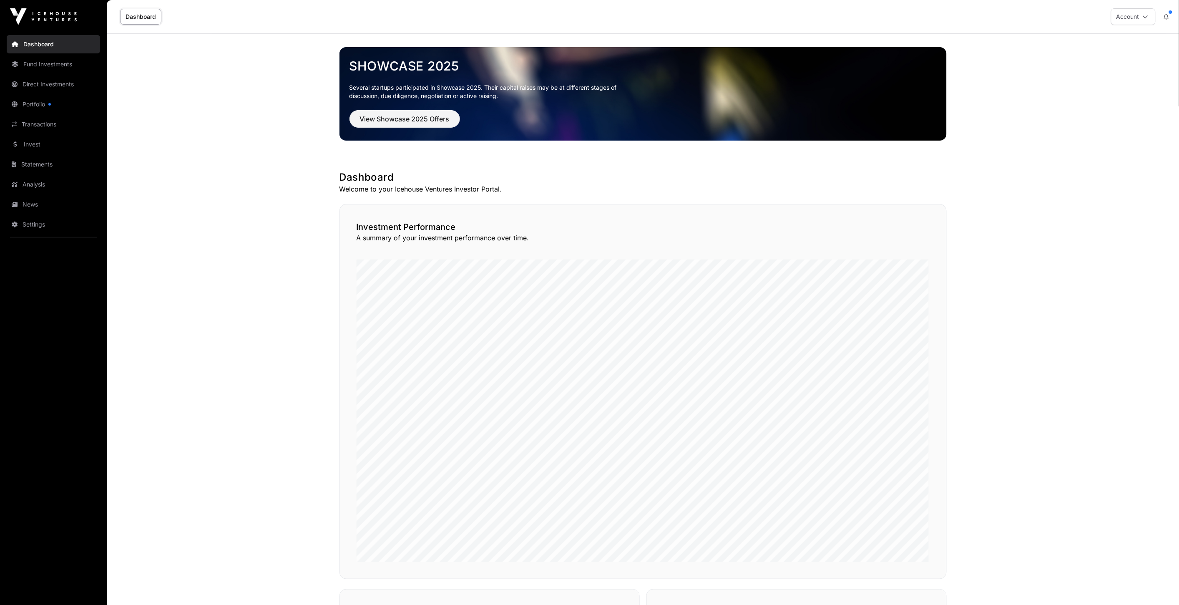
click at [33, 99] on link "Portfolio" at bounding box center [53, 104] width 93 height 18
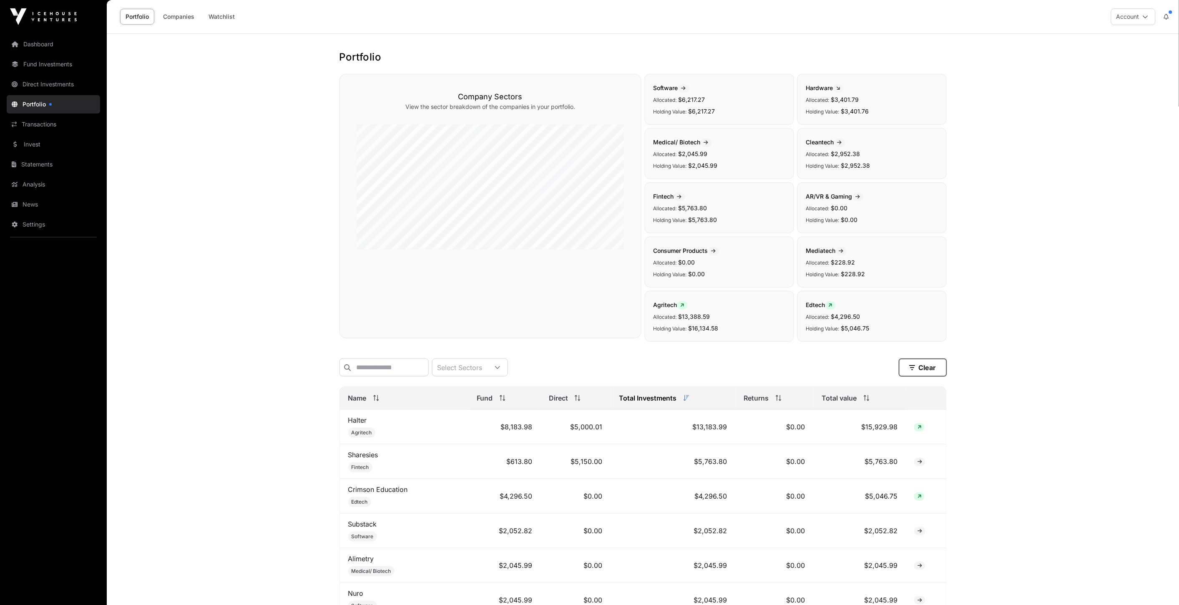
click at [936, 374] on button "Clear" at bounding box center [923, 368] width 48 height 18
click at [178, 11] on link "Companies" at bounding box center [179, 17] width 42 height 16
click at [226, 13] on link "Watchlist" at bounding box center [221, 17] width 37 height 16
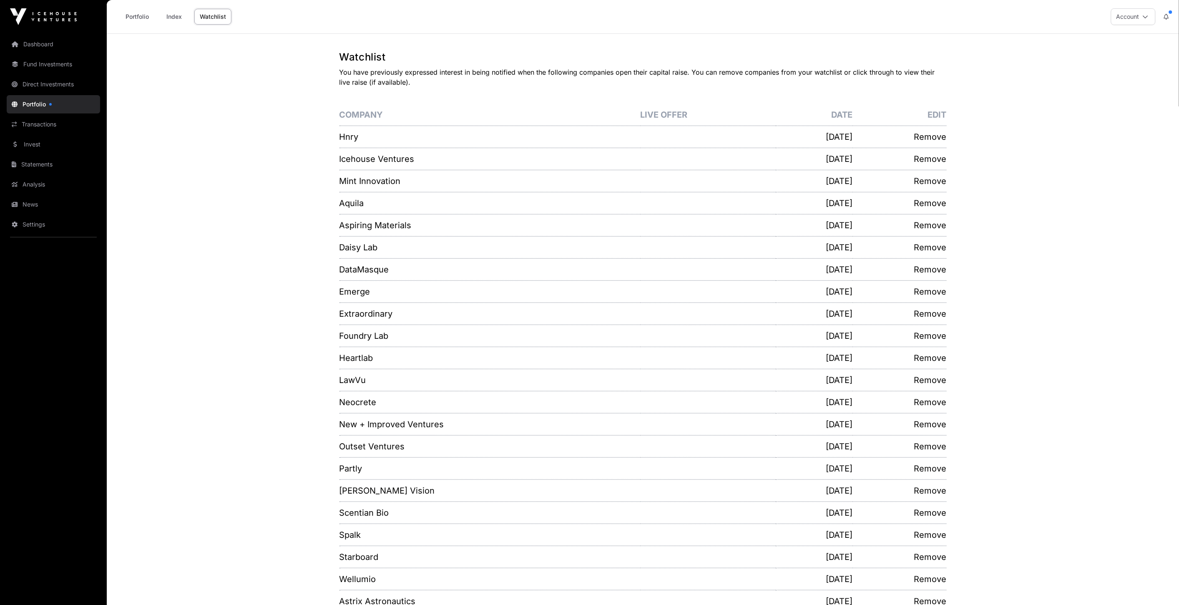
click at [169, 14] on link "Index" at bounding box center [174, 17] width 33 height 16
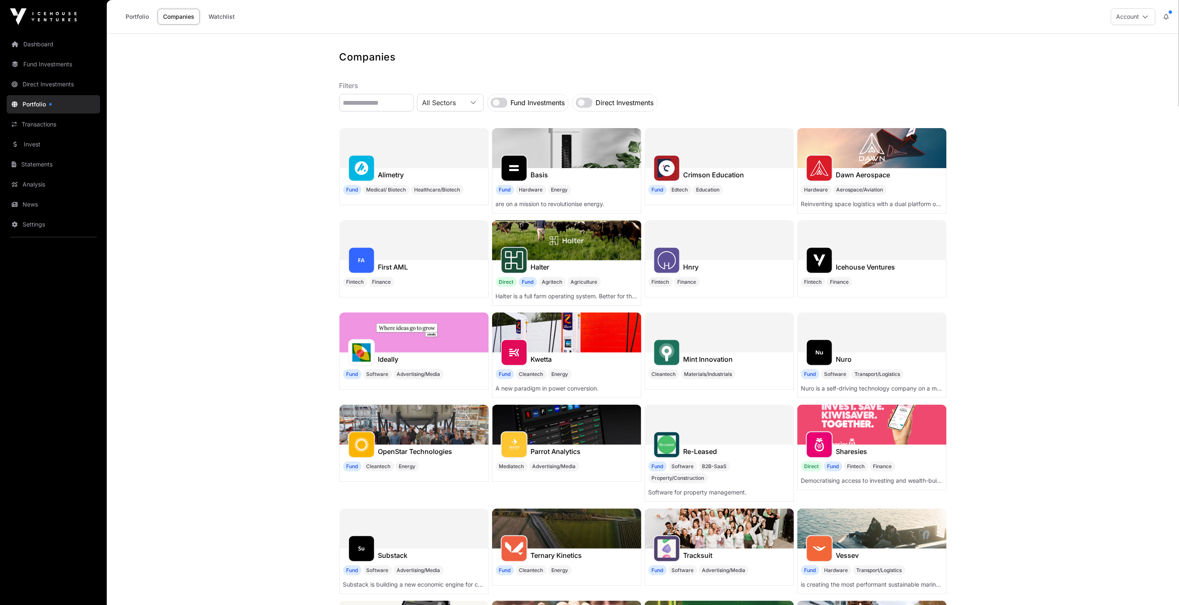
click at [690, 349] on div at bounding box center [719, 332] width 149 height 40
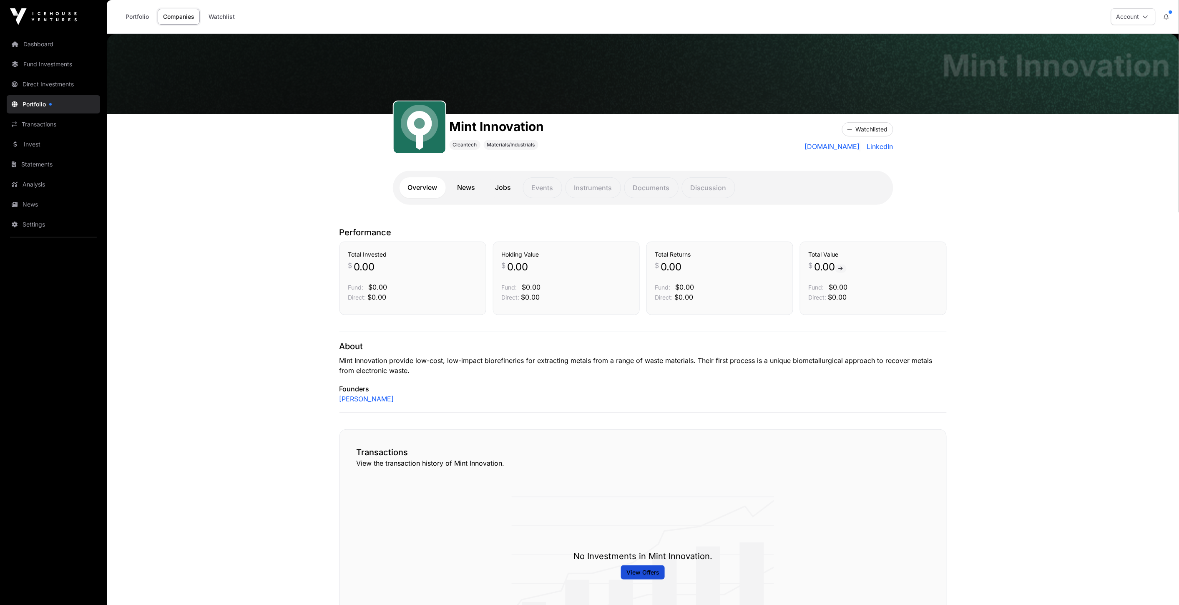
click at [128, 15] on link "Portfolio" at bounding box center [137, 17] width 34 height 16
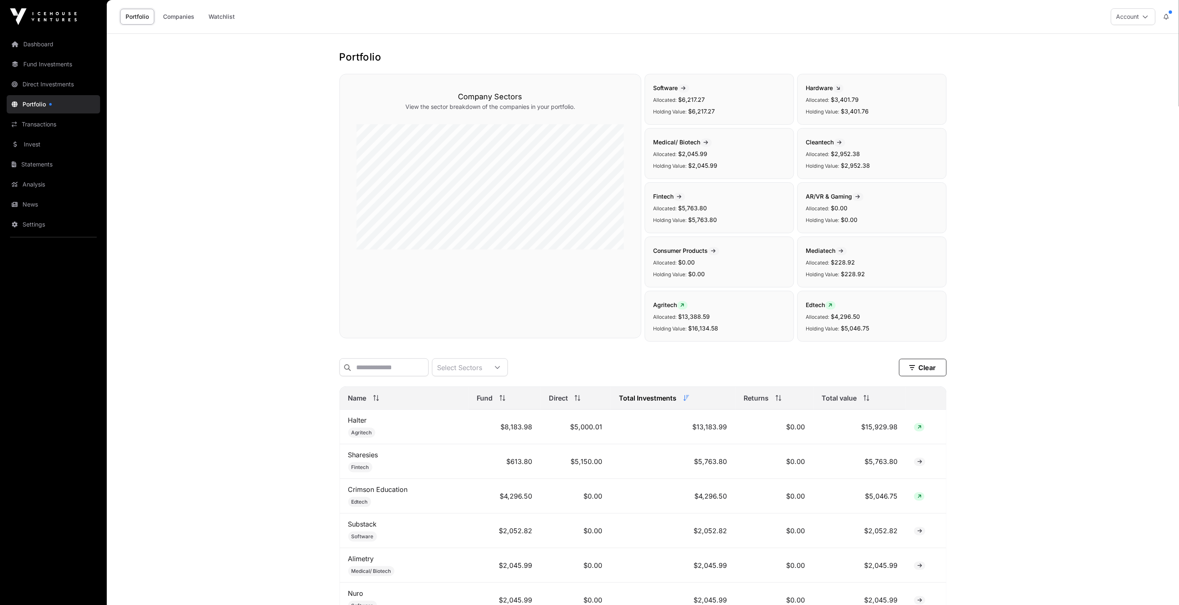
click at [48, 103] on link "Portfolio" at bounding box center [53, 104] width 93 height 18
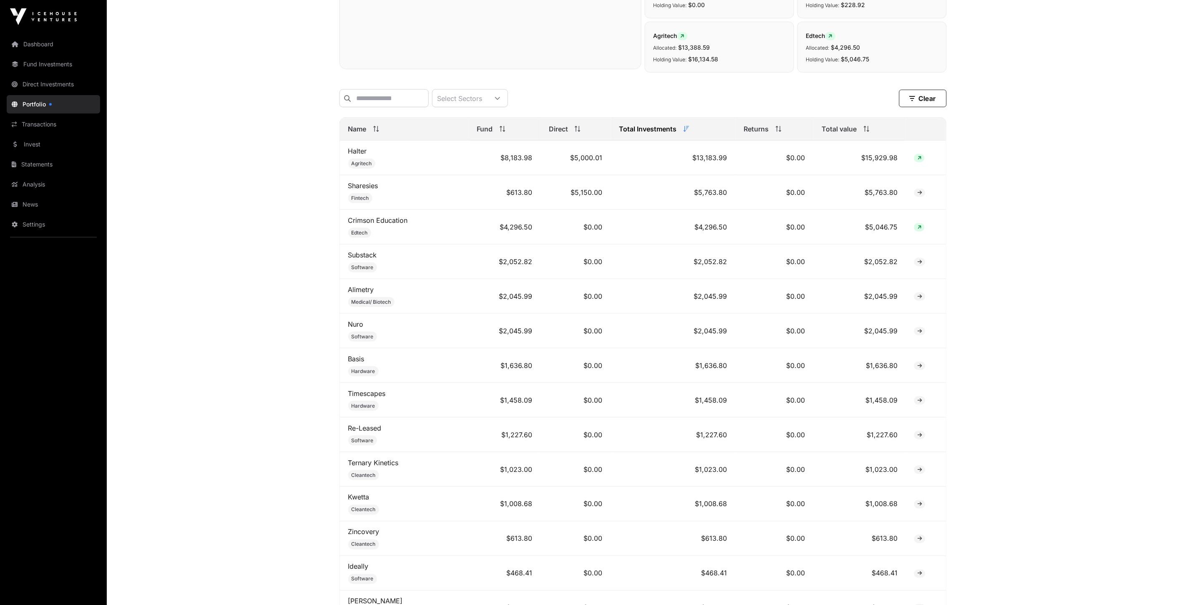
scroll to position [253, 0]
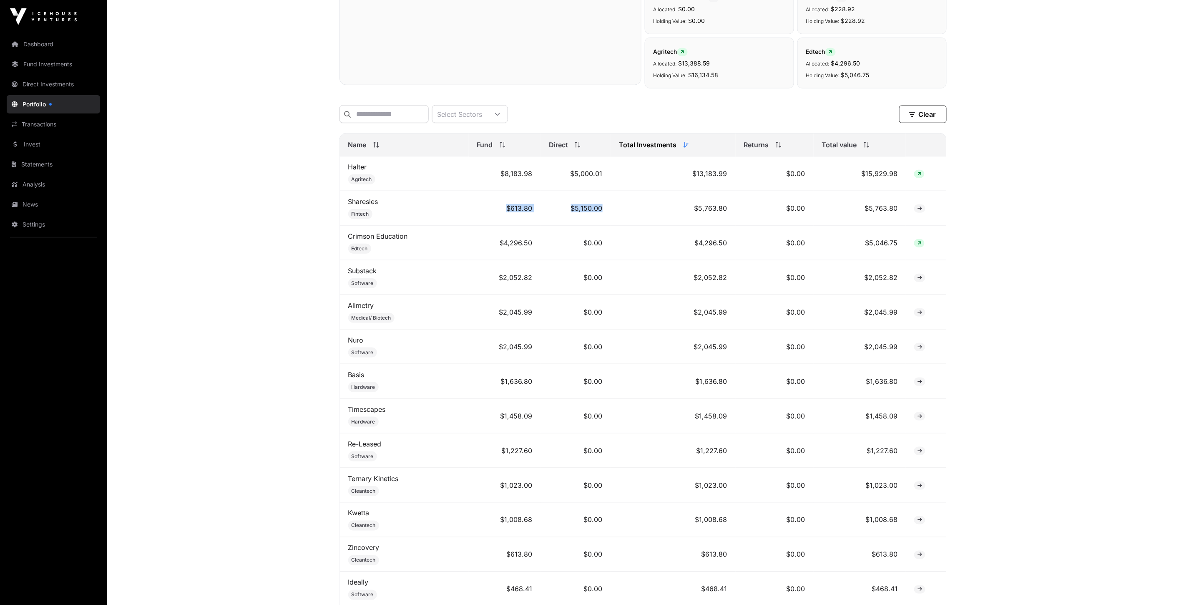
drag, startPoint x: 497, startPoint y: 214, endPoint x: 628, endPoint y: 219, distance: 131.0
click at [628, 219] on tr "Sharesies Fintech $613.80 $5,150.00 $5,763.80 $0.00 $5,763.80" at bounding box center [643, 208] width 606 height 35
click at [633, 213] on td "$5,763.80" at bounding box center [673, 208] width 125 height 35
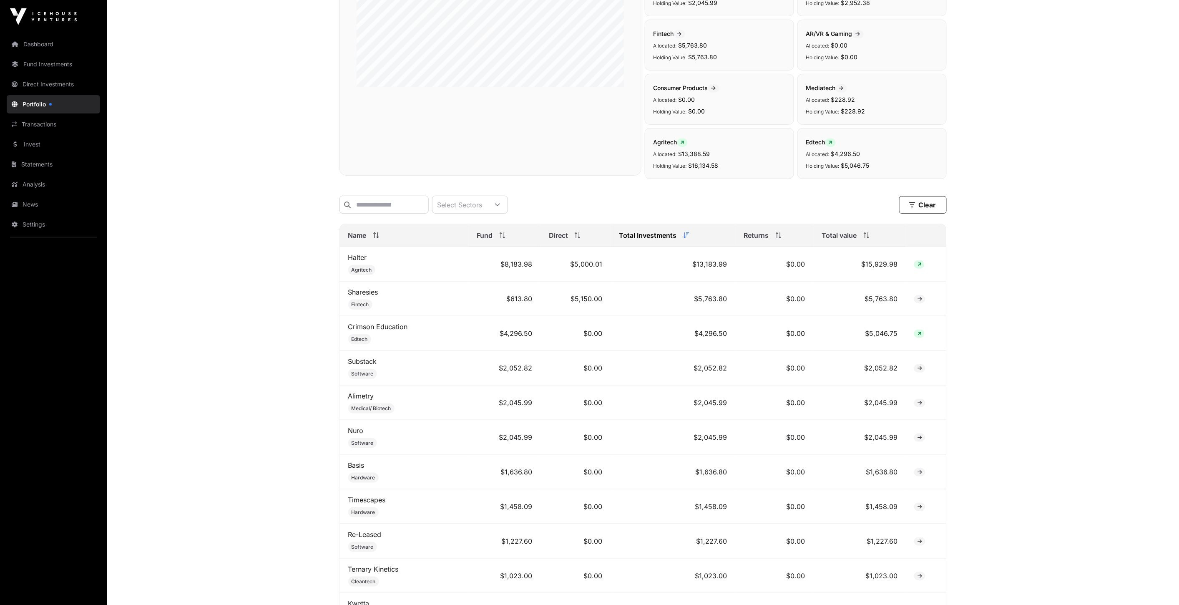
scroll to position [161, 0]
click at [684, 240] on icon at bounding box center [687, 237] width 6 height 6
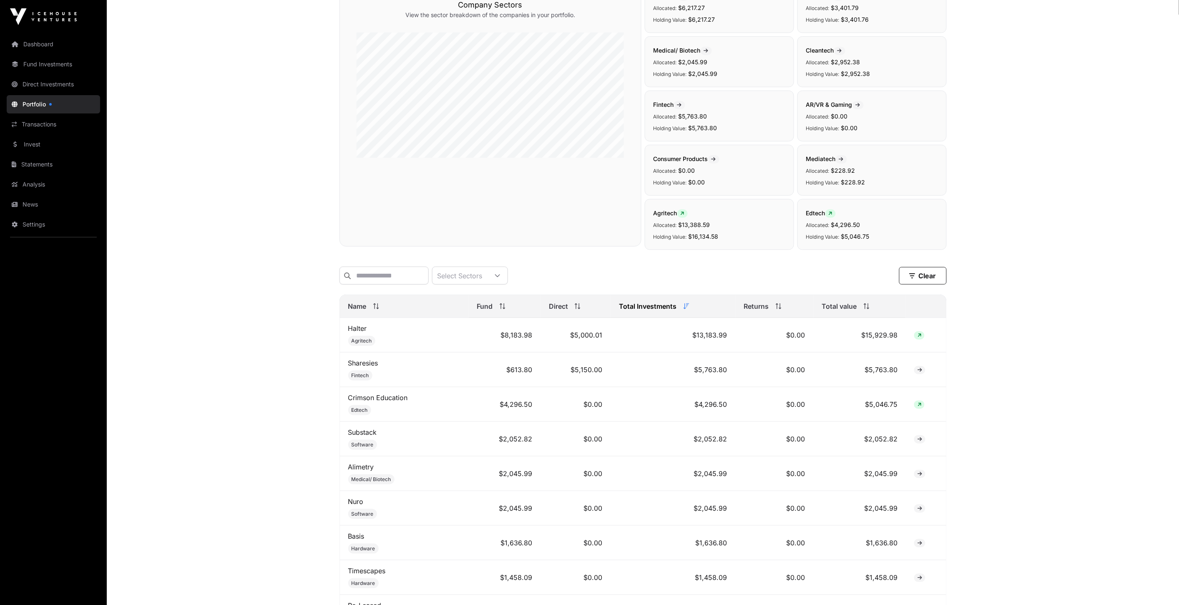
scroll to position [0, 0]
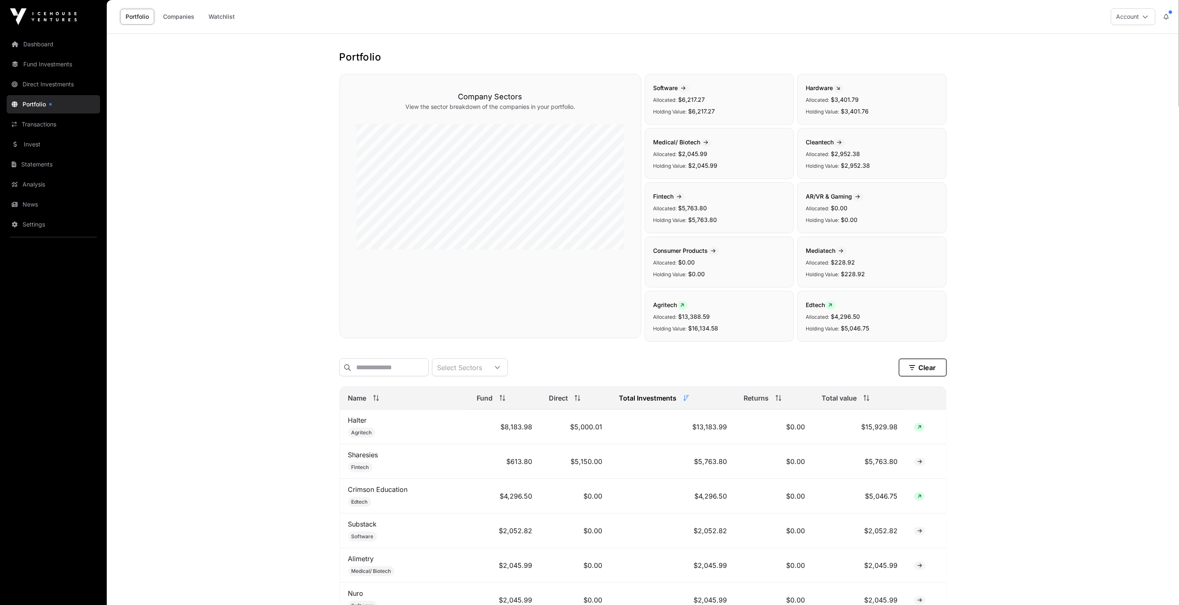
click at [925, 368] on button "Clear" at bounding box center [923, 368] width 48 height 18
click at [49, 106] on link "Portfolio" at bounding box center [53, 104] width 93 height 18
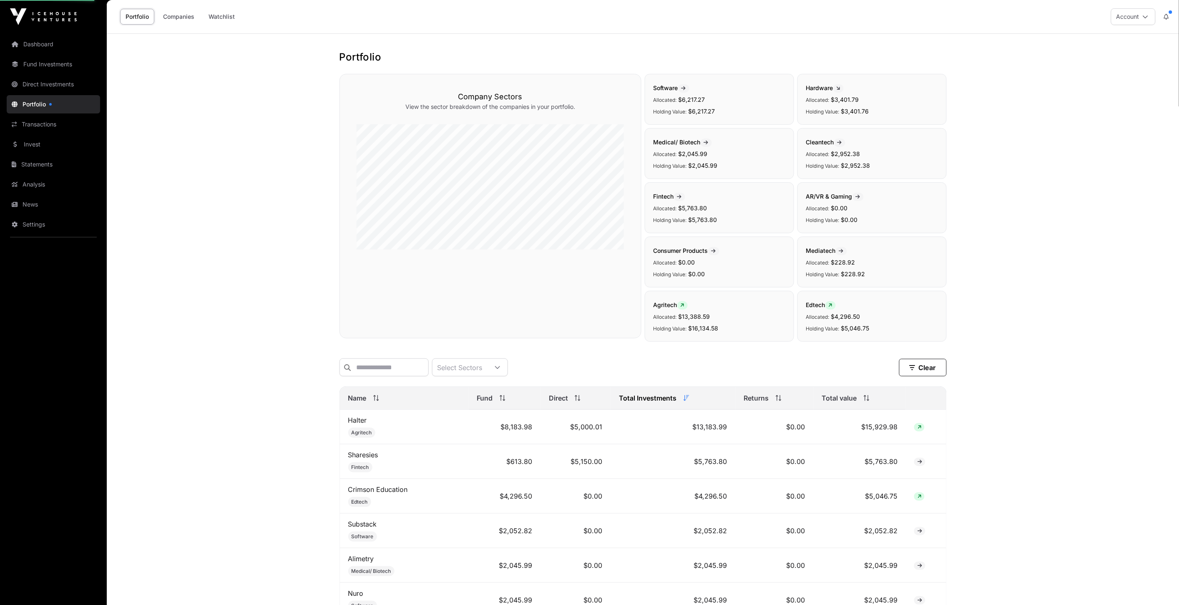
click at [49, 106] on link "Portfolio" at bounding box center [53, 104] width 93 height 18
drag, startPoint x: 49, startPoint y: 106, endPoint x: 237, endPoint y: 86, distance: 188.7
click at [237, 86] on main "Portfolio Company Sectors View the sector breakdown of the companies in your po…" at bounding box center [643, 585] width 1072 height 1103
click at [373, 465] on td "Sharesies Fintech" at bounding box center [404, 461] width 129 height 35
click at [373, 459] on link "Sharesies" at bounding box center [363, 454] width 30 height 8
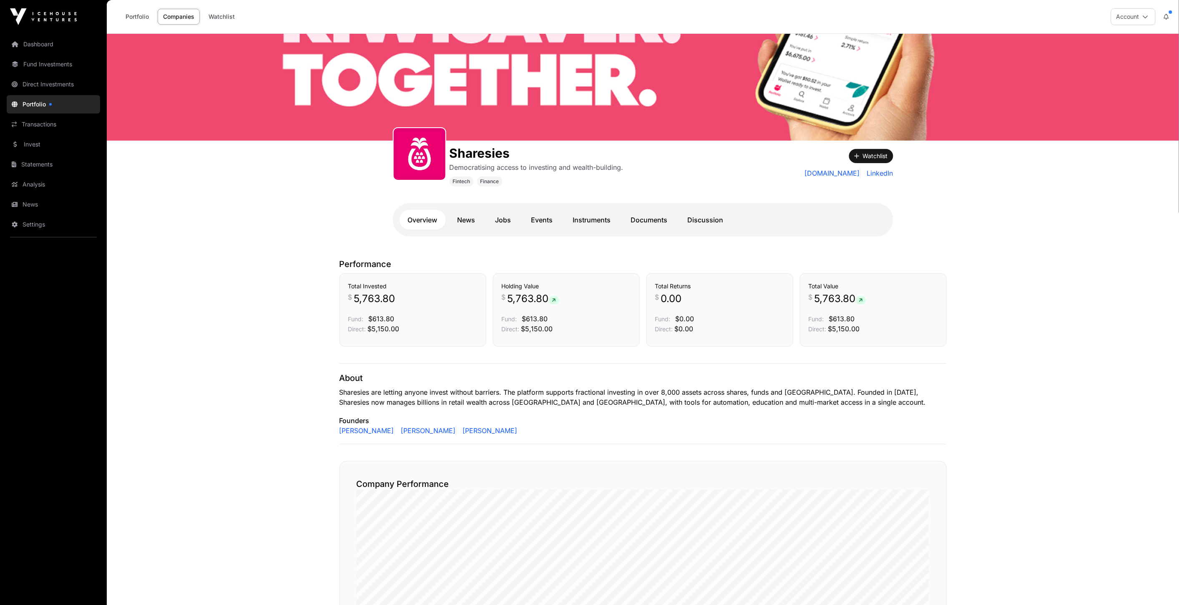
click at [455, 226] on link "News" at bounding box center [466, 220] width 35 height 20
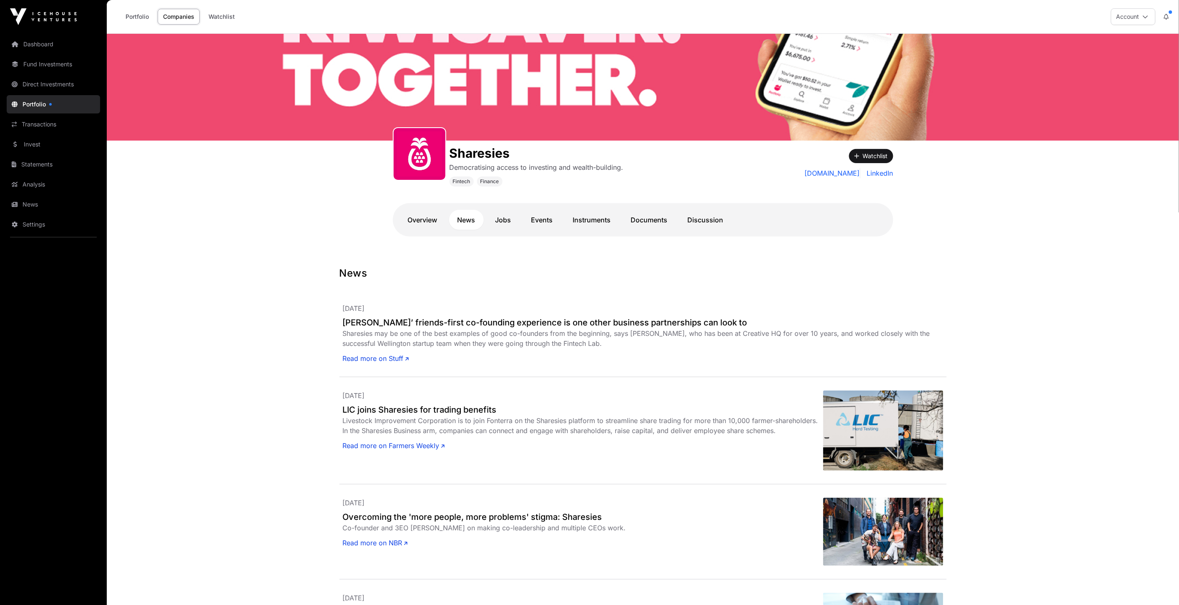
click at [513, 218] on link "Jobs" at bounding box center [503, 220] width 33 height 20
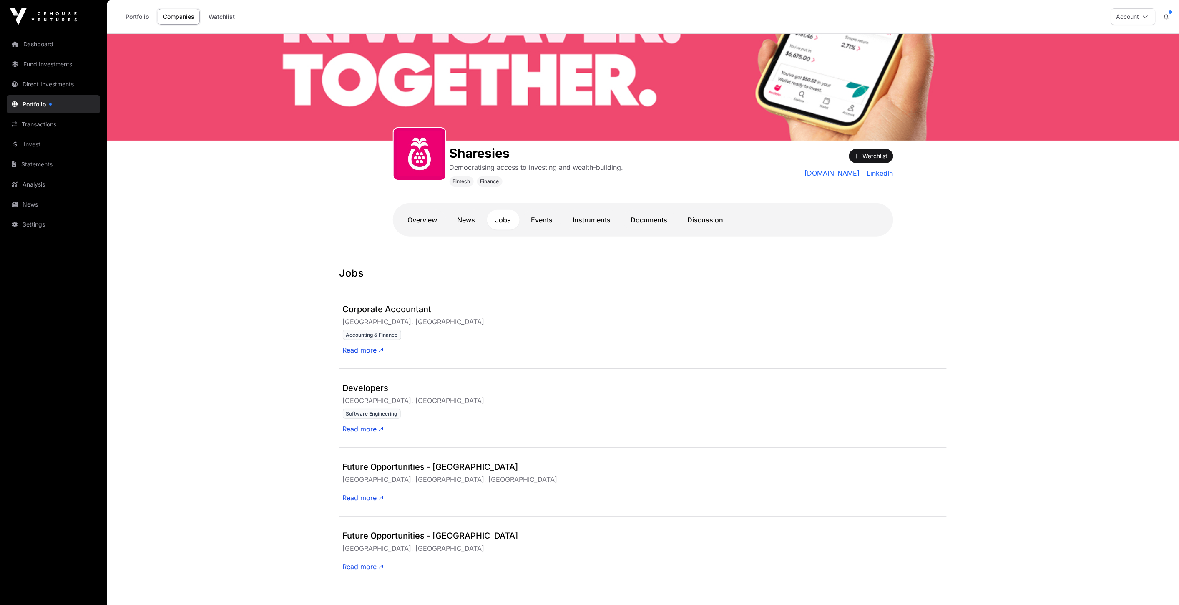
click at [555, 224] on link "Events" at bounding box center [542, 220] width 38 height 20
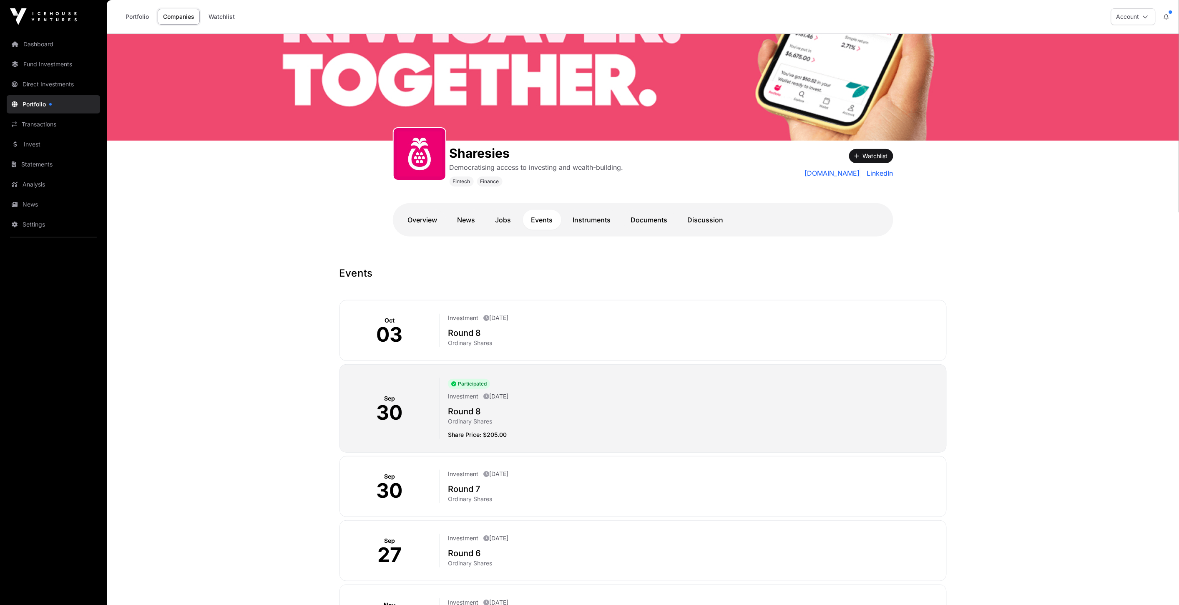
drag, startPoint x: 495, startPoint y: 320, endPoint x: 599, endPoint y: 315, distance: 104.4
click at [599, 315] on div "Investment [DATE]" at bounding box center [693, 319] width 491 height 10
click at [608, 219] on link "Instruments" at bounding box center [592, 220] width 55 height 20
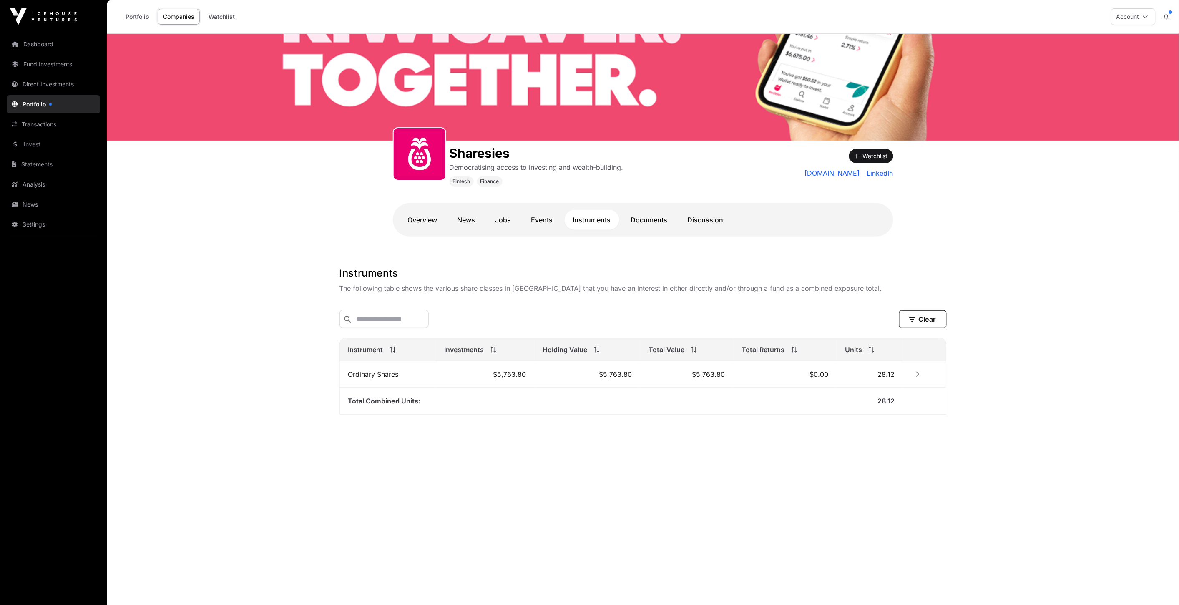
click at [549, 220] on link "Events" at bounding box center [542, 220] width 38 height 20
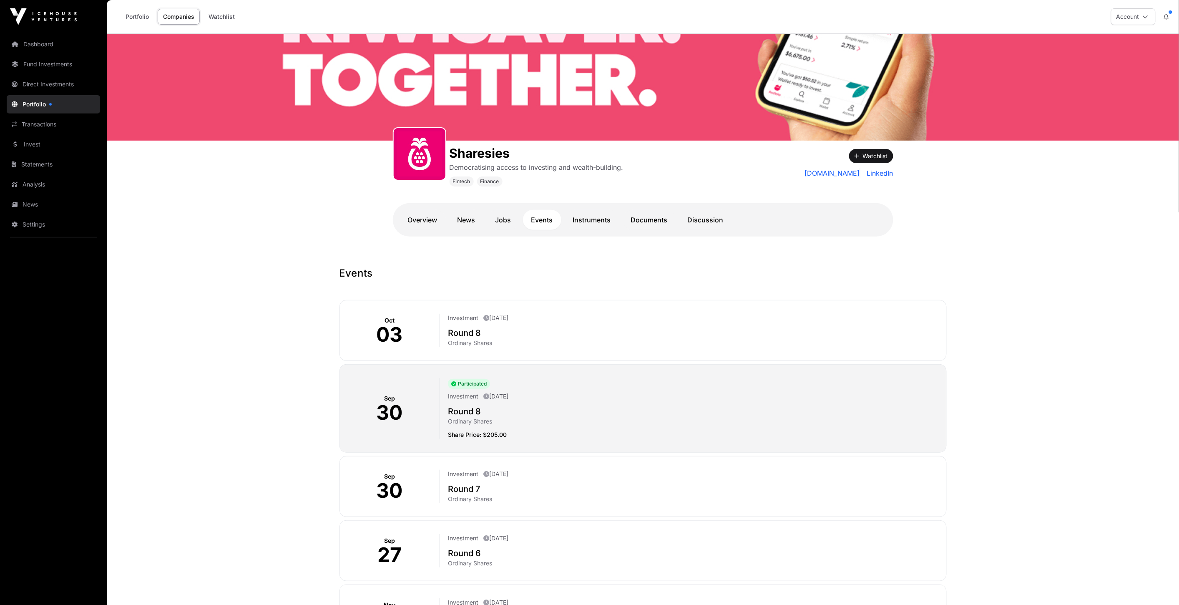
click at [706, 210] on link "Discussion" at bounding box center [705, 220] width 53 height 20
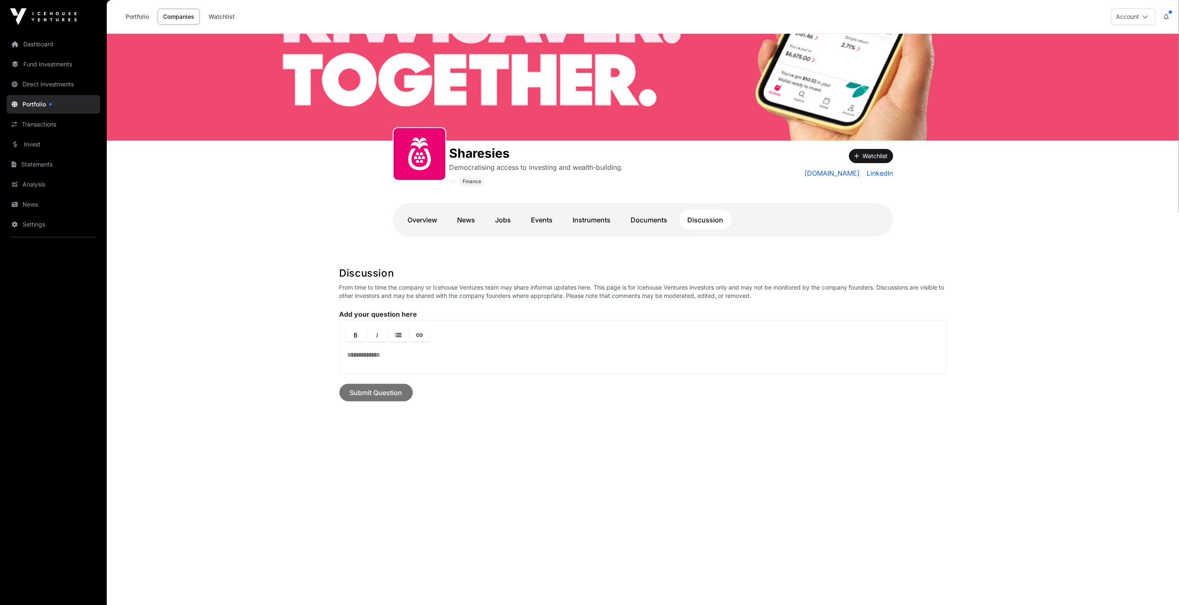
click at [542, 224] on link "Events" at bounding box center [542, 220] width 38 height 20
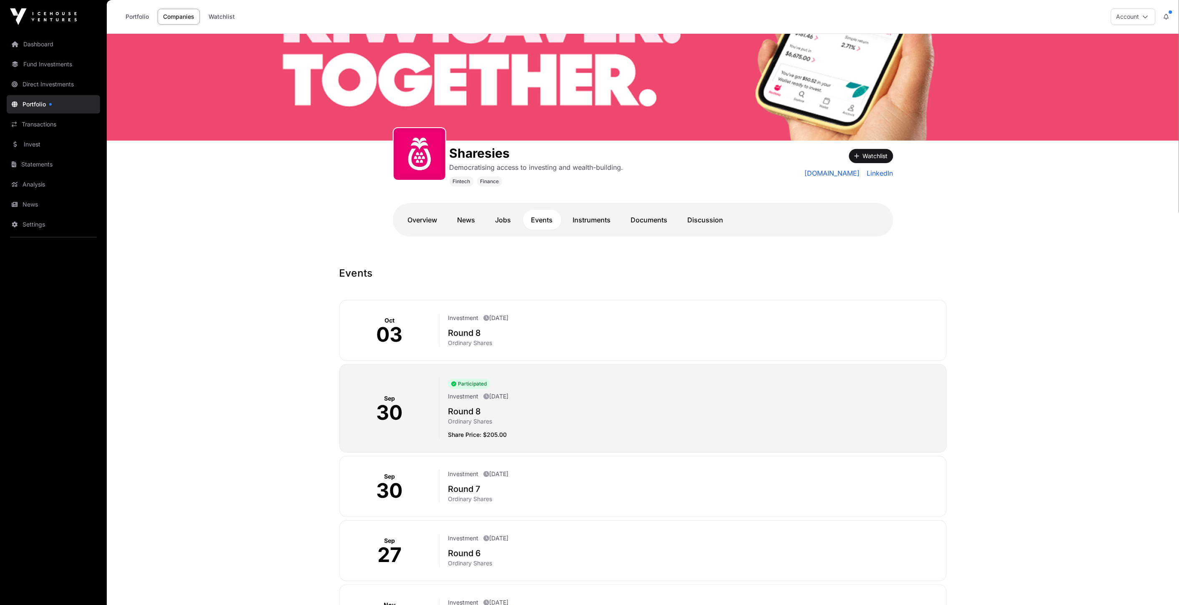
click at [1170, 15] on button at bounding box center [1166, 17] width 15 height 16
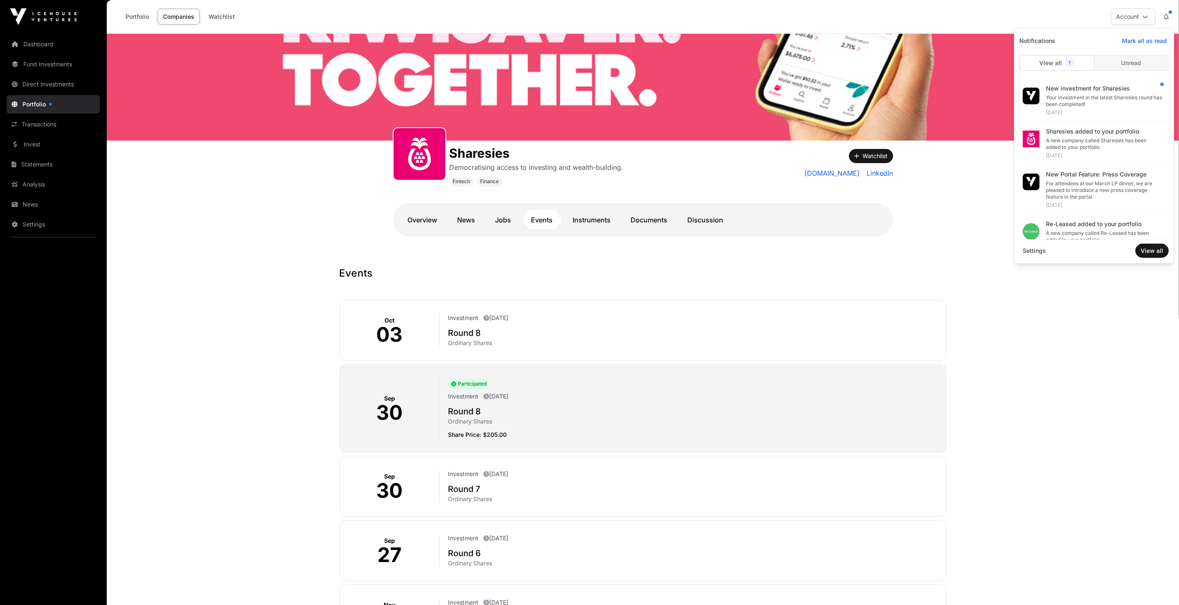
click at [1123, 100] on div "Your investment in the latest Sharesies round has been completed!" at bounding box center [1104, 100] width 116 height 13
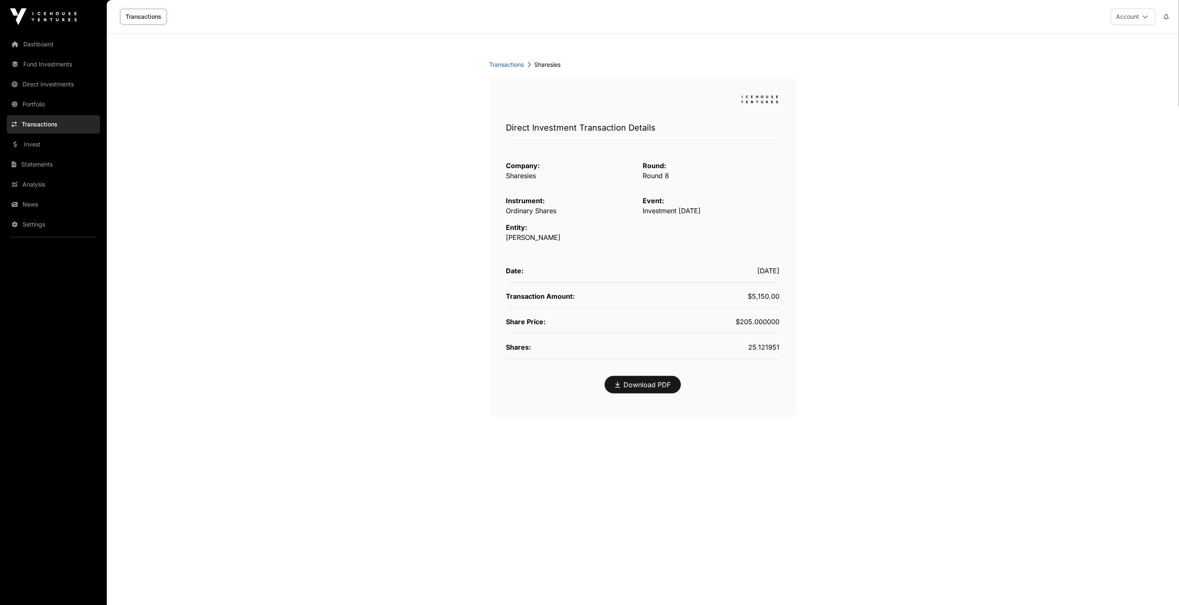
click at [45, 121] on link "Transactions" at bounding box center [53, 124] width 93 height 18
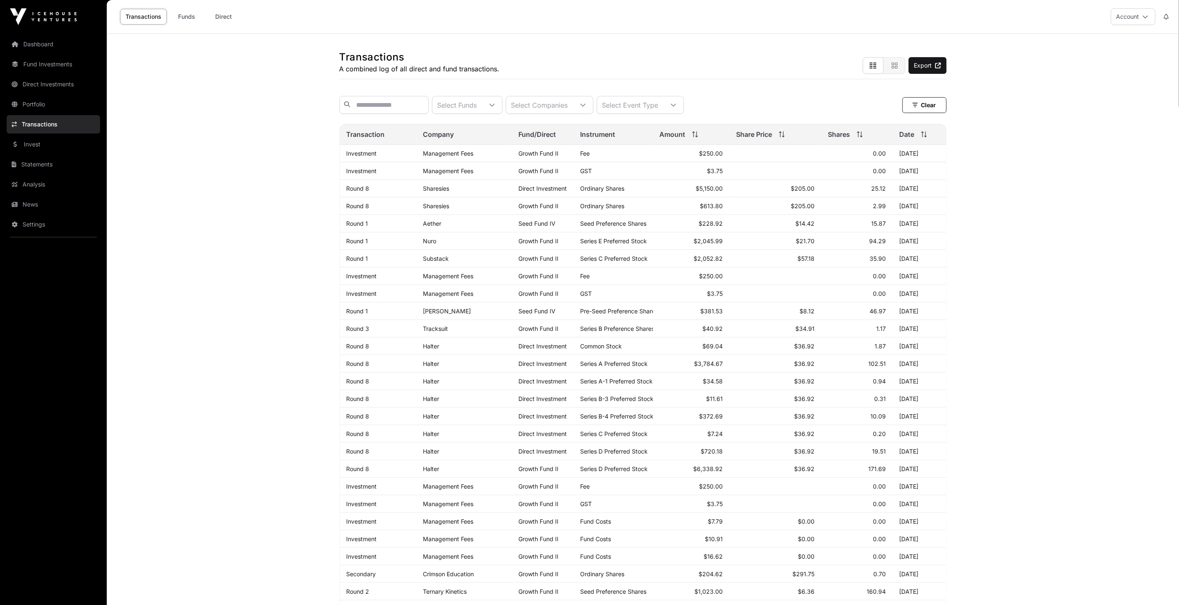
click at [67, 111] on link "Portfolio" at bounding box center [53, 104] width 93 height 18
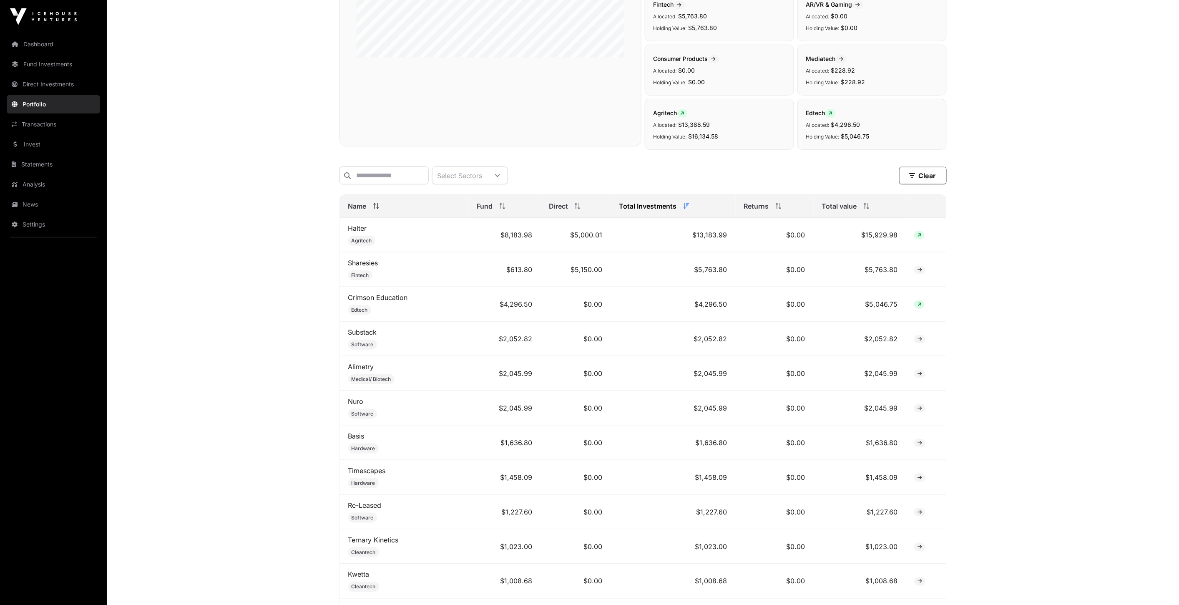
scroll to position [278, 0]
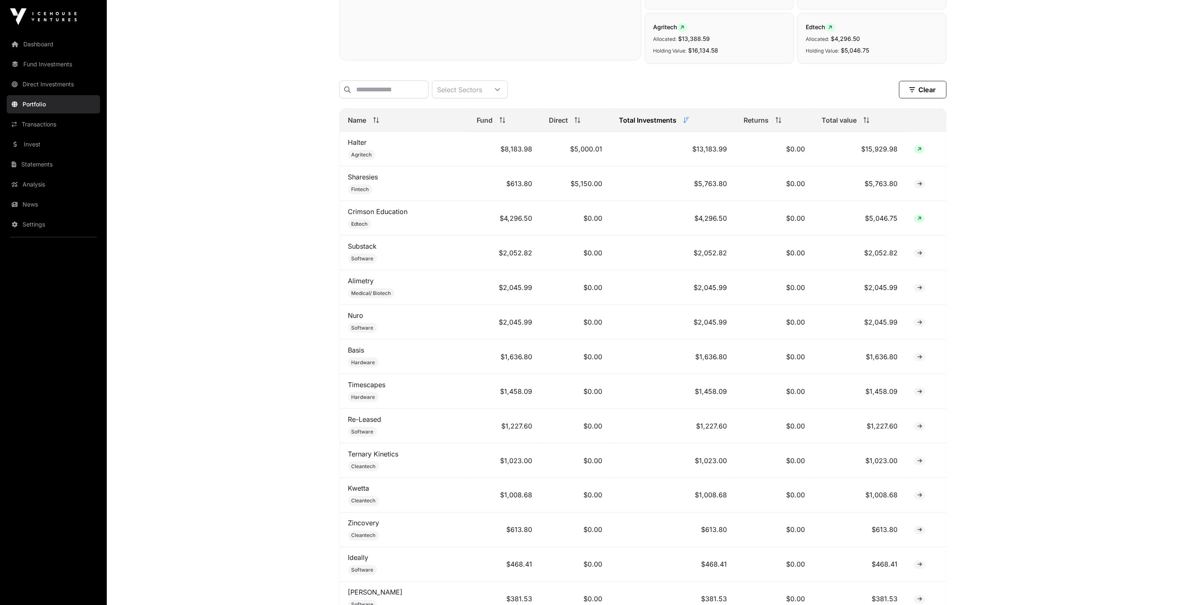
click at [374, 181] on link "Sharesies" at bounding box center [363, 177] width 30 height 8
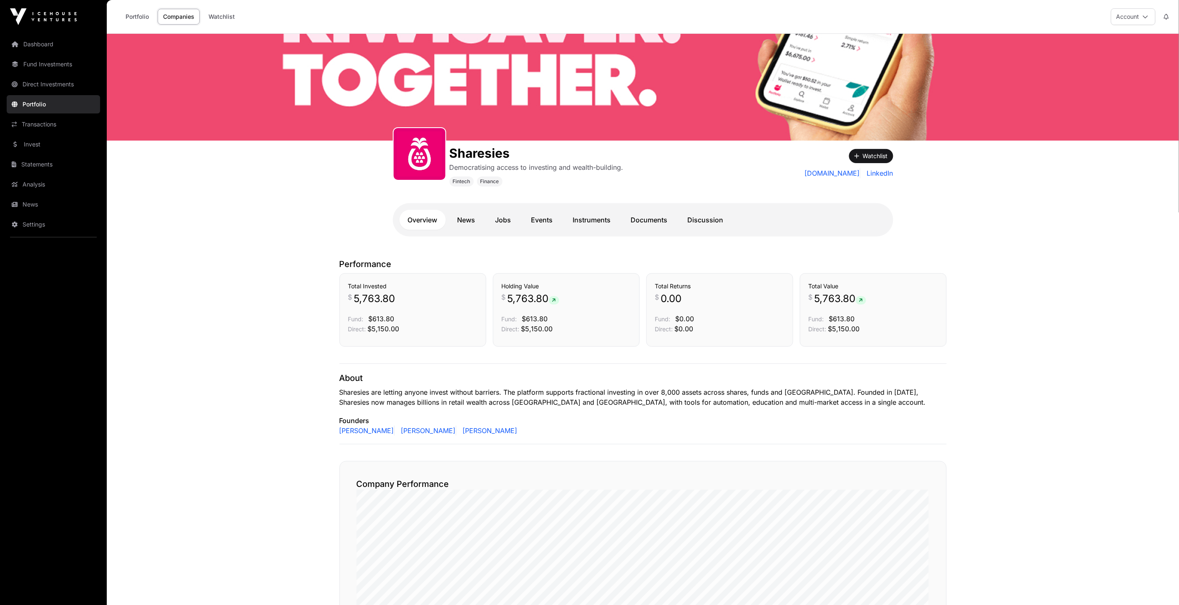
click at [535, 223] on link "Events" at bounding box center [542, 220] width 38 height 20
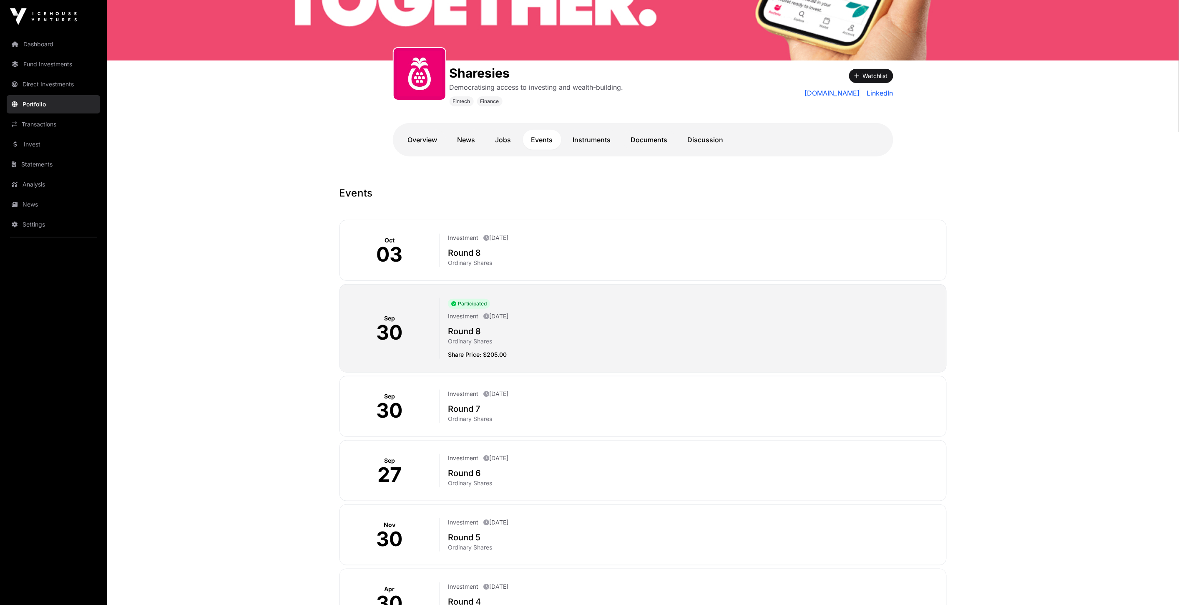
scroll to position [139, 0]
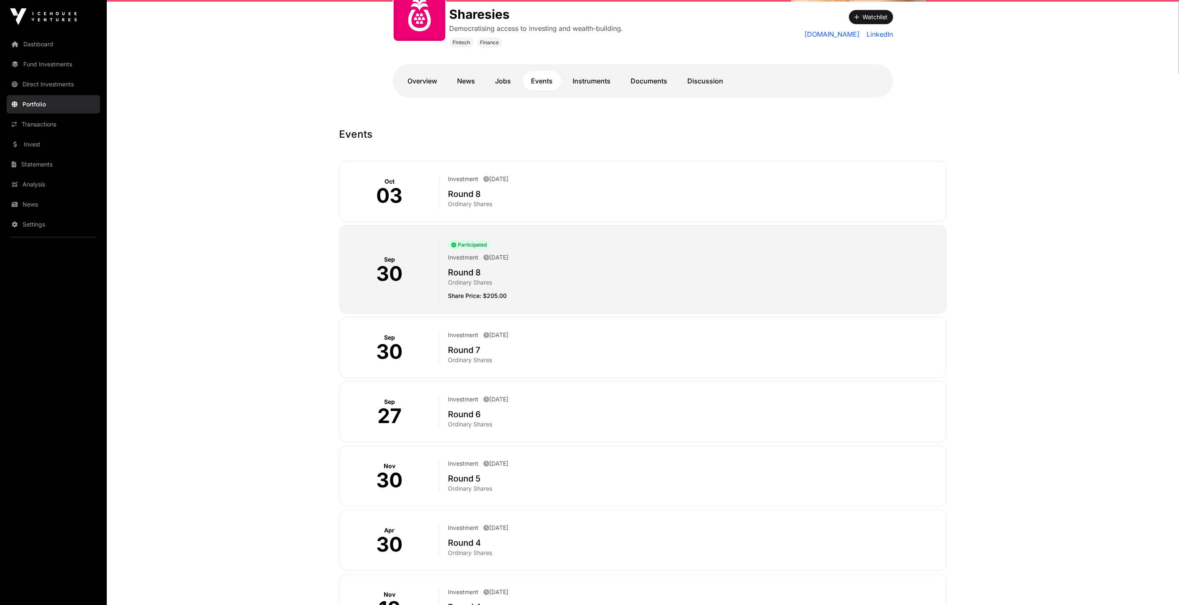
drag, startPoint x: 458, startPoint y: 174, endPoint x: 599, endPoint y: 185, distance: 141.4
click at [599, 185] on div "[DATE] Investment [DATE] Round 8 Ordinary Shares" at bounding box center [642, 191] width 607 height 61
click at [479, 206] on p "Ordinary Shares" at bounding box center [693, 204] width 491 height 8
drag, startPoint x: 465, startPoint y: 209, endPoint x: 448, endPoint y: 207, distance: 17.2
click at [457, 209] on div "[DATE] Investment [DATE] Round 8 Ordinary Shares" at bounding box center [642, 191] width 607 height 61
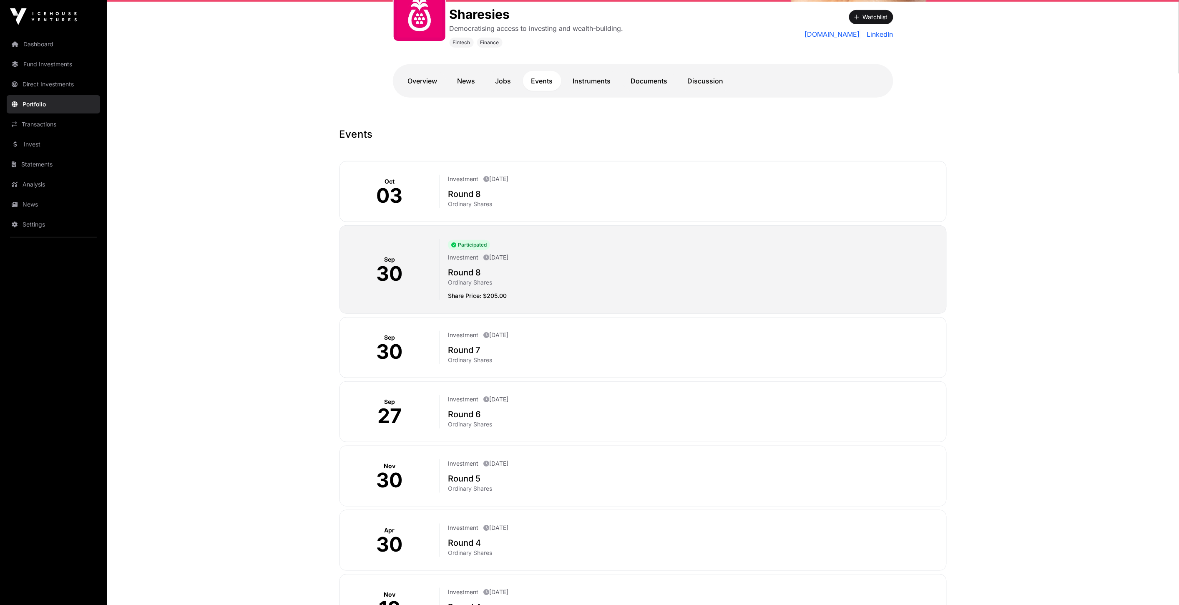
click at [448, 205] on p "Ordinary Shares" at bounding box center [693, 204] width 491 height 8
click at [459, 200] on p "Ordinary Shares" at bounding box center [693, 204] width 491 height 8
click at [466, 197] on h2 "Round 8" at bounding box center [693, 194] width 491 height 12
click at [467, 192] on h2 "Round 8" at bounding box center [693, 194] width 491 height 12
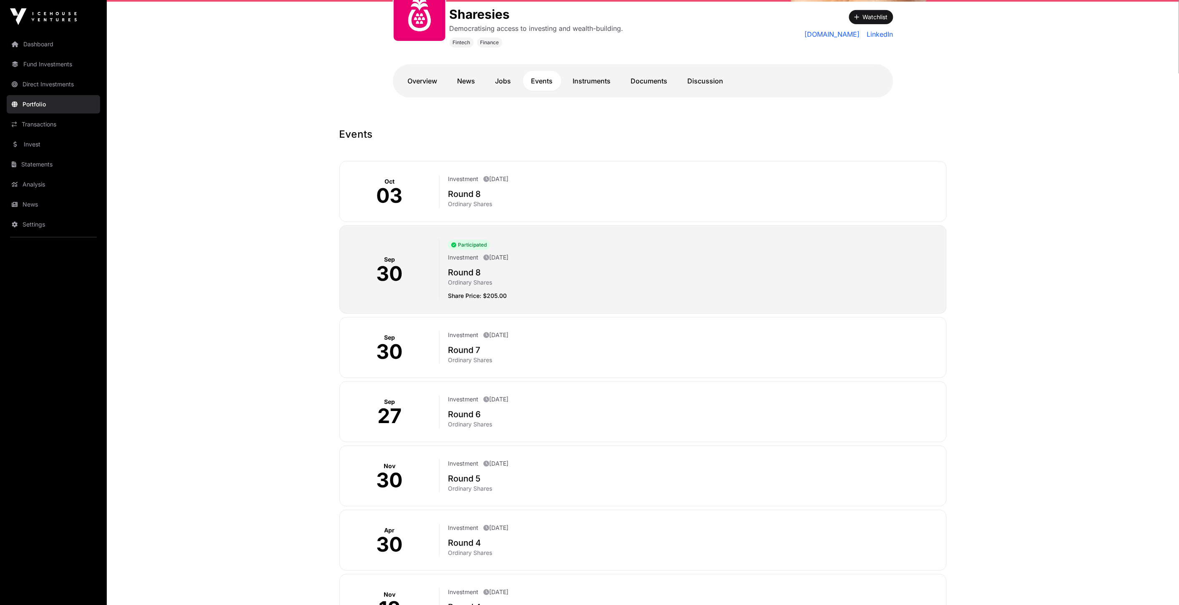
click at [483, 199] on h2 "Round 8" at bounding box center [693, 194] width 491 height 12
click at [482, 199] on h2 "Round 8" at bounding box center [693, 194] width 491 height 12
click at [377, 198] on p "03" at bounding box center [389, 196] width 26 height 20
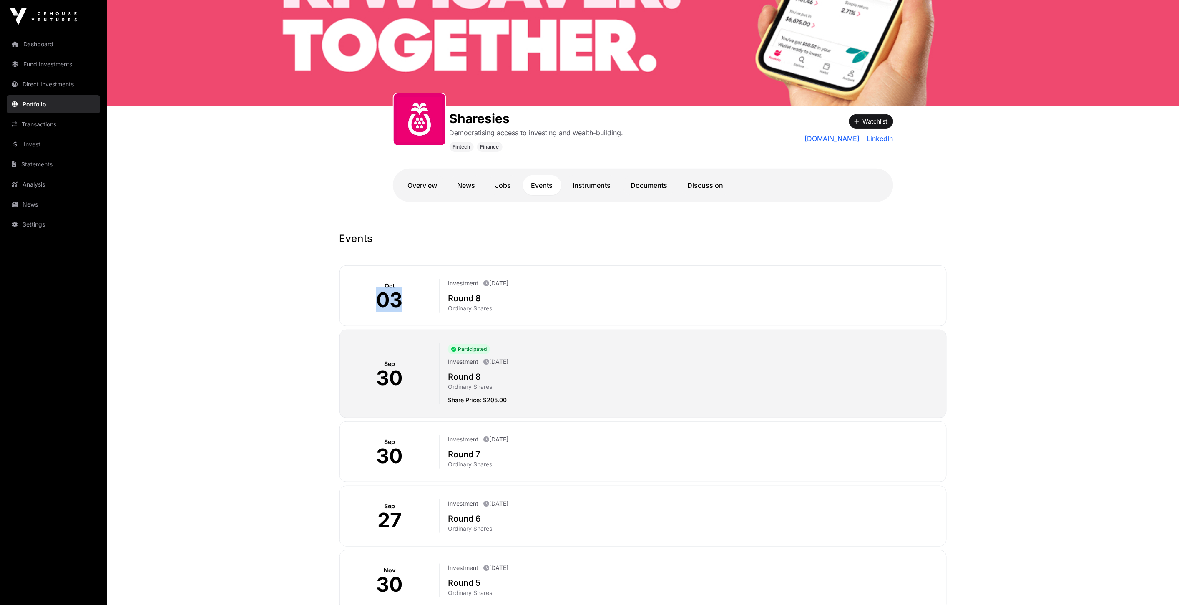
scroll to position [0, 0]
